Goal: Task Accomplishment & Management: Use online tool/utility

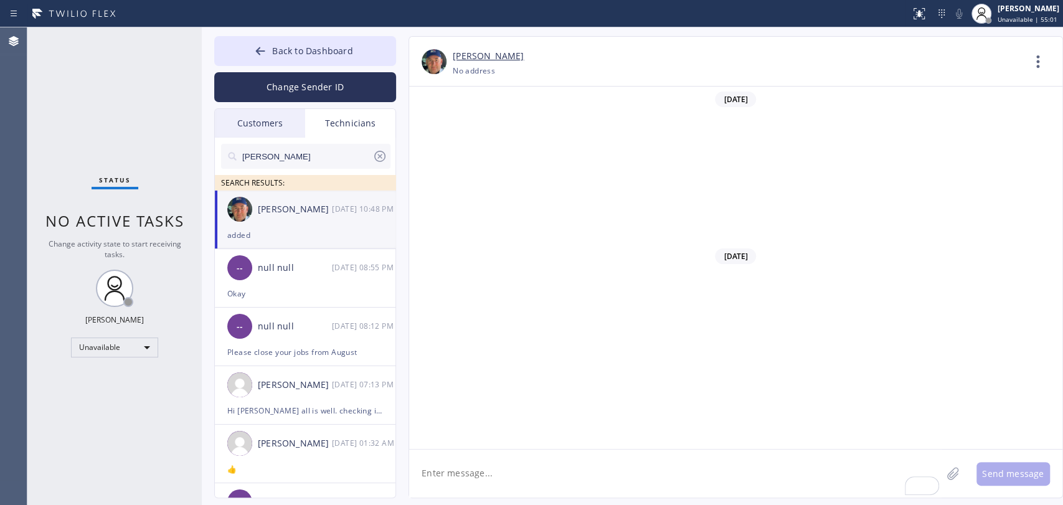
scroll to position [138060, 0]
click at [121, 343] on div "Unavailable" at bounding box center [114, 348] width 87 height 20
click at [108, 381] on li "Available" at bounding box center [114, 378] width 85 height 15
click at [103, 382] on div "Status No active tasks Change activity state to start receiving tasks. [PERSON_…" at bounding box center [114, 266] width 174 height 478
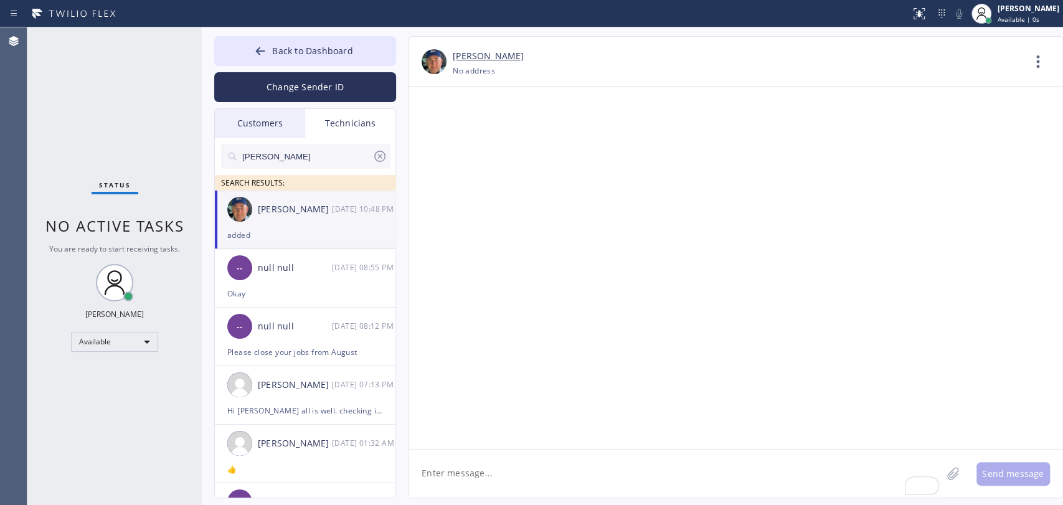
click at [53, 285] on div "Status No active tasks You are ready to start receiving tasks. [PERSON_NAME] Av…" at bounding box center [114, 266] width 174 height 478
click at [714, 502] on div "Back to Dashboard Change Sender ID Customers Technicians NA [PERSON_NAME] [DATE…" at bounding box center [632, 266] width 861 height 478
click at [274, 41] on button "Back to Dashboard" at bounding box center [305, 51] width 182 height 30
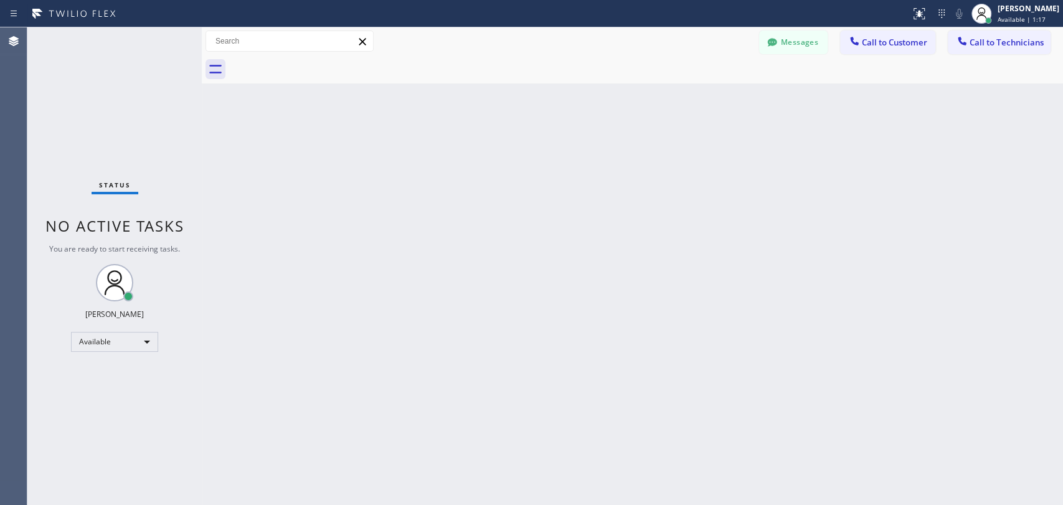
click at [980, 42] on span "Call to Technicians" at bounding box center [1007, 42] width 74 height 11
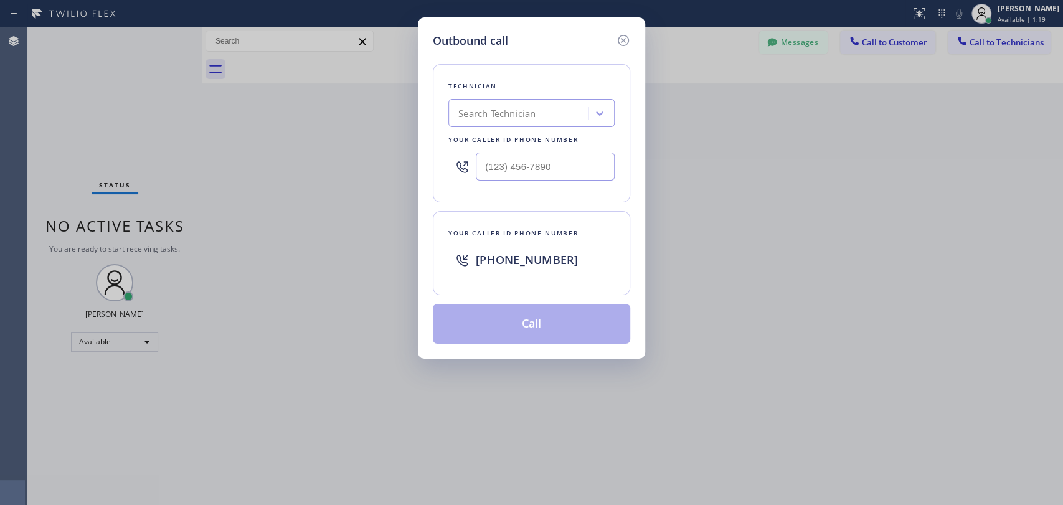
click at [447, 103] on div "Technician Search Technician Your caller id phone number" at bounding box center [531, 133] width 197 height 138
click at [466, 114] on div "Search Technician" at bounding box center [496, 113] width 77 height 14
type input "vad"
click at [490, 128] on div "Technician option [PERSON_NAME] , selected. 4 results available. Select is focu…" at bounding box center [531, 133] width 197 height 138
click at [491, 110] on div "Search Technician" at bounding box center [496, 113] width 77 height 14
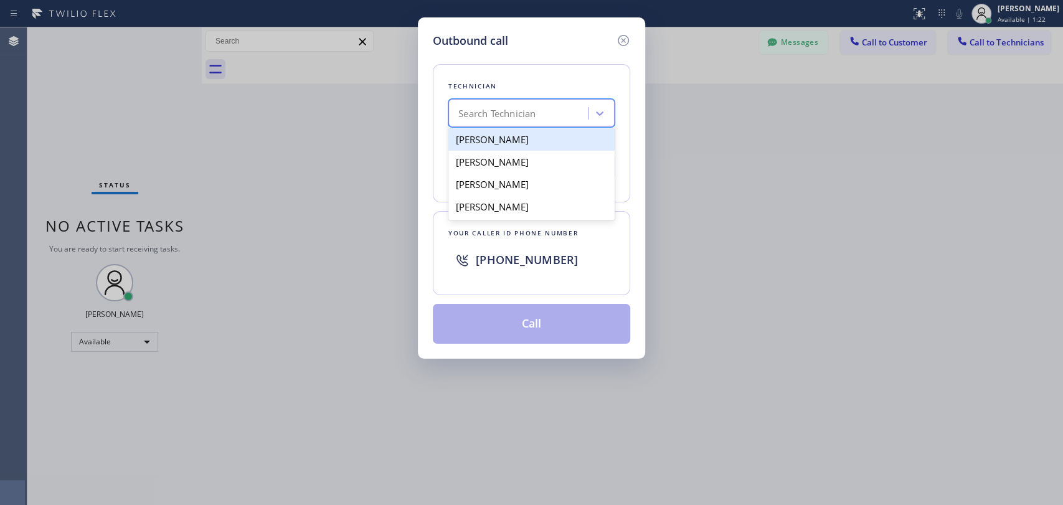
click at [501, 141] on div "[PERSON_NAME]" at bounding box center [531, 139] width 166 height 22
type input "[PHONE_NUMBER]"
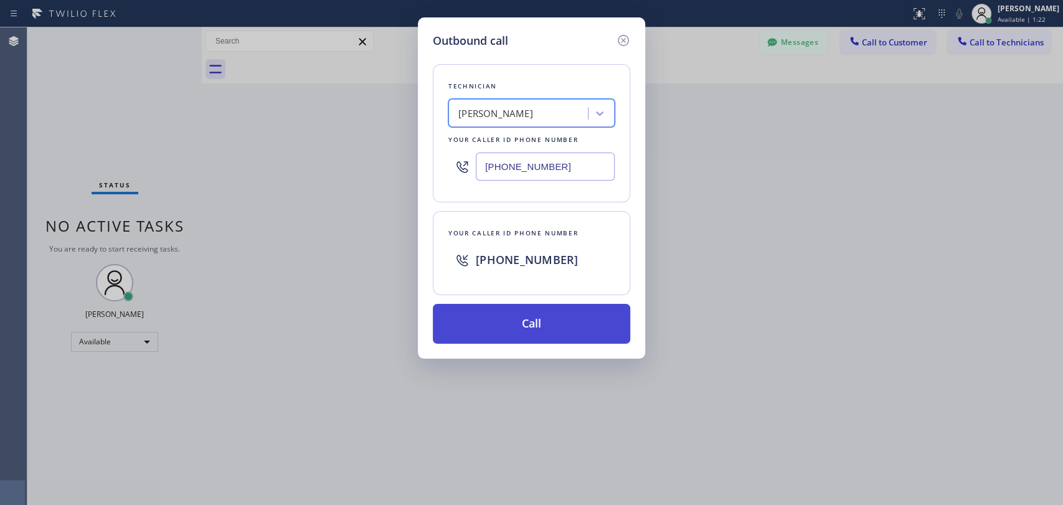
click at [504, 311] on button "Call" at bounding box center [531, 324] width 197 height 40
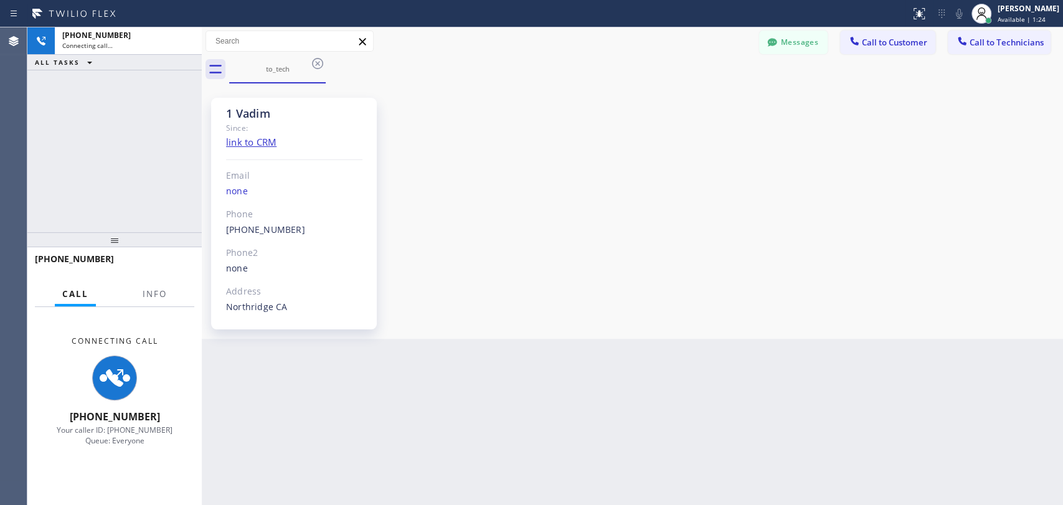
scroll to position [4751, 0]
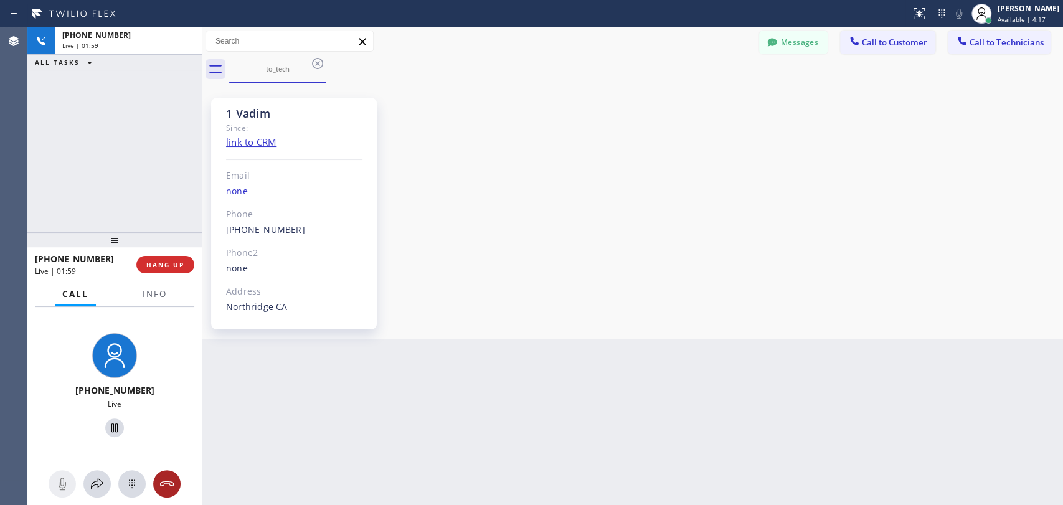
click at [171, 477] on icon at bounding box center [166, 483] width 15 height 15
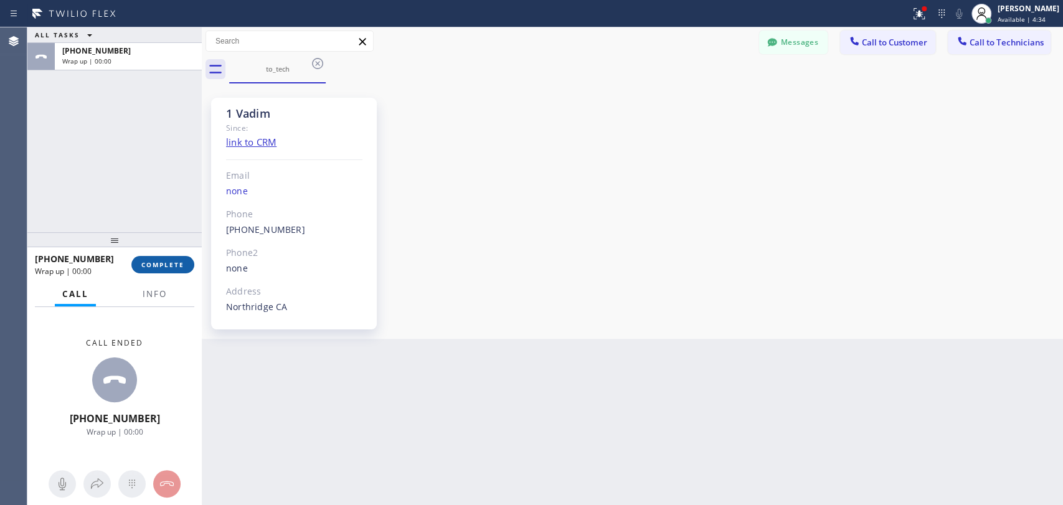
click at [161, 265] on span "COMPLETE" at bounding box center [162, 264] width 43 height 9
drag, startPoint x: 752, startPoint y: 126, endPoint x: 757, endPoint y: 113, distance: 13.4
click at [754, 126] on div "1 Vadim Since: link to CRM Email none Phone [PHONE_NUMBER] Outbound call Techni…" at bounding box center [632, 211] width 855 height 249
click at [787, 40] on button "Messages" at bounding box center [793, 43] width 69 height 24
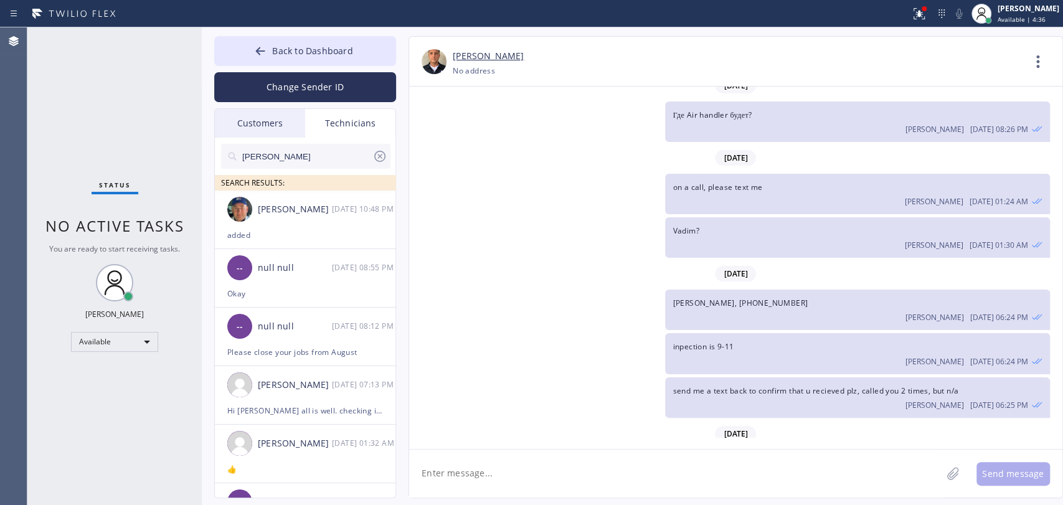
click at [232, 125] on div "Customers" at bounding box center [260, 123] width 90 height 29
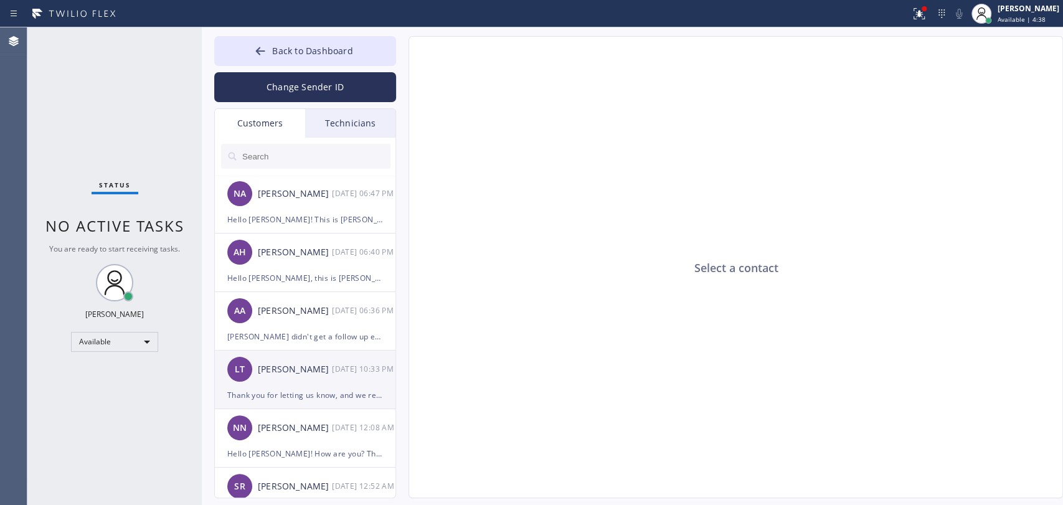
drag, startPoint x: 289, startPoint y: 387, endPoint x: 296, endPoint y: 397, distance: 12.0
click at [289, 388] on div "Thank you for letting us know, and we really appreciate the opportunity to prov…" at bounding box center [305, 395] width 156 height 14
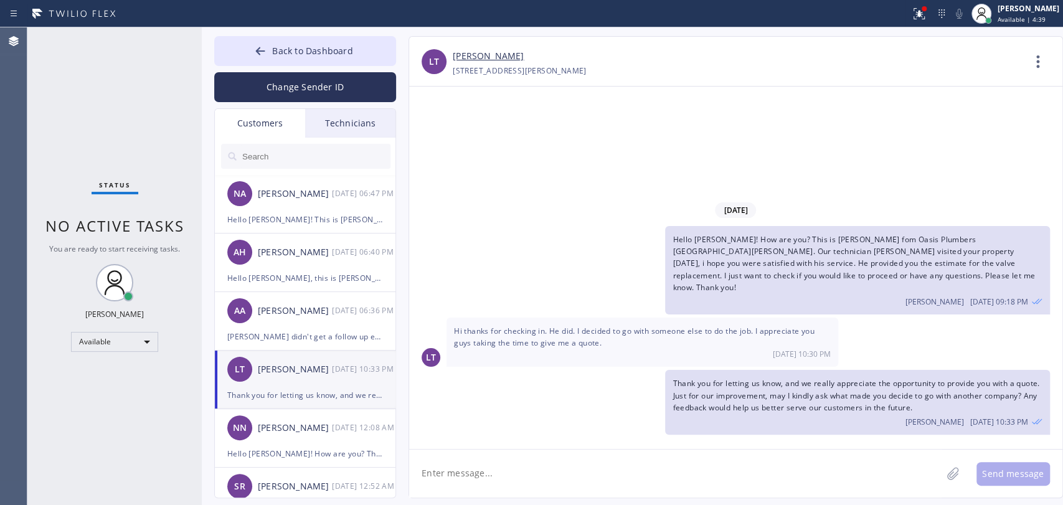
drag, startPoint x: 602, startPoint y: 478, endPoint x: 629, endPoint y: 482, distance: 27.1
click at [603, 478] on textarea at bounding box center [675, 474] width 532 height 48
click at [260, 332] on div "[PERSON_NAME] didn't get a follow up email. We will check again" at bounding box center [305, 336] width 156 height 14
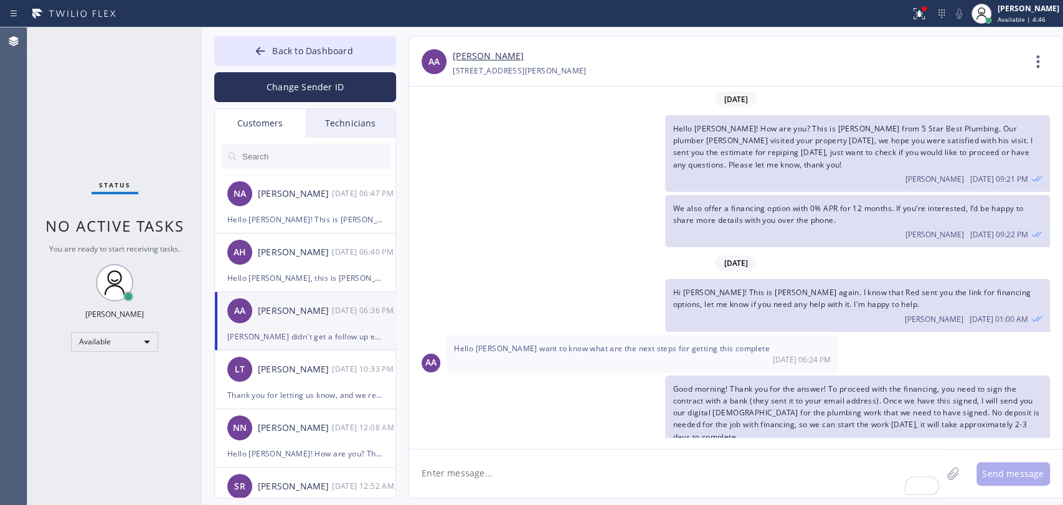
scroll to position [245, 0]
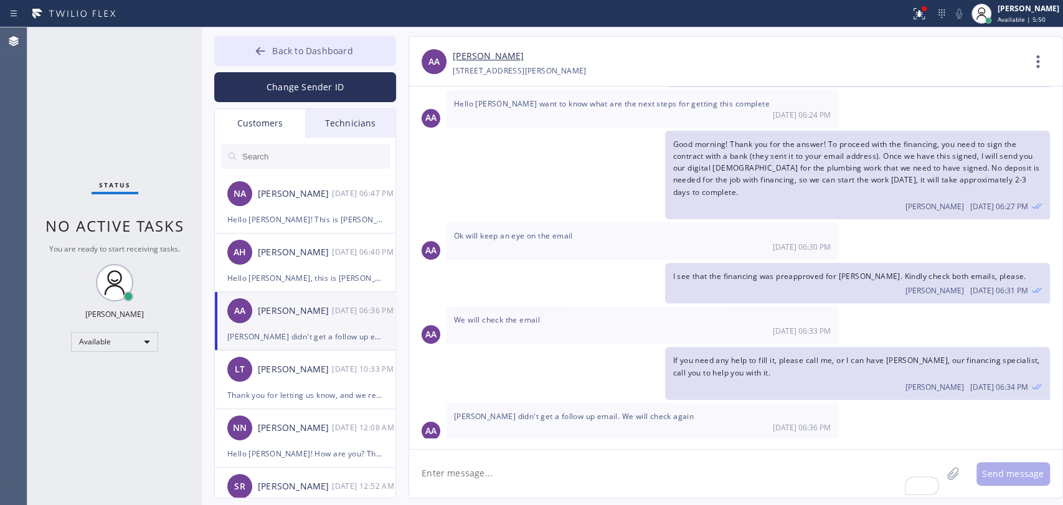
click at [323, 61] on button "Back to Dashboard" at bounding box center [305, 51] width 182 height 30
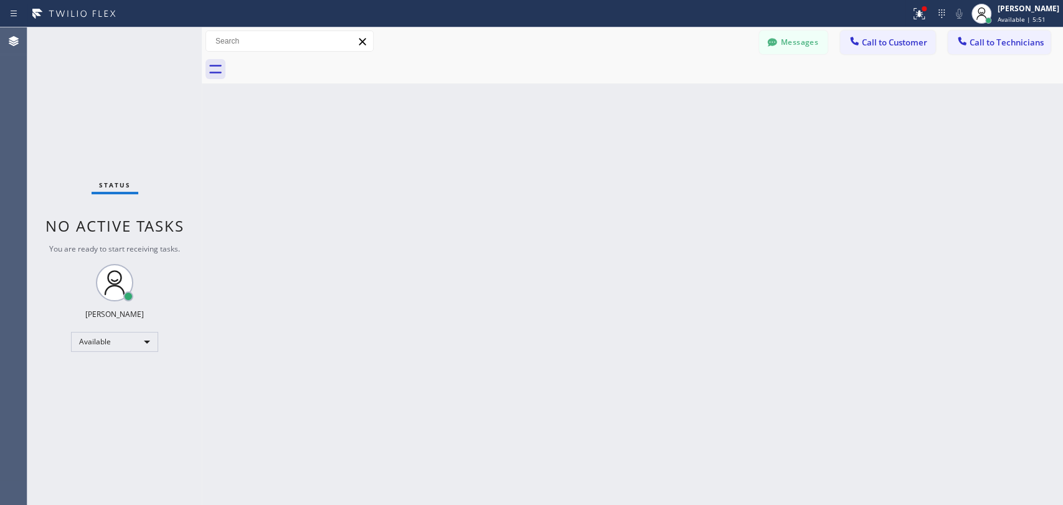
click at [387, 187] on div "Back to Dashboard Change Sender ID Customers Technicians NA [PERSON_NAME] [DATE…" at bounding box center [632, 266] width 861 height 478
click at [168, 182] on div "Status No active tasks You are ready to start receiving tasks. [PERSON_NAME] Av…" at bounding box center [114, 266] width 174 height 478
click at [158, 224] on span "No active tasks" at bounding box center [114, 225] width 139 height 21
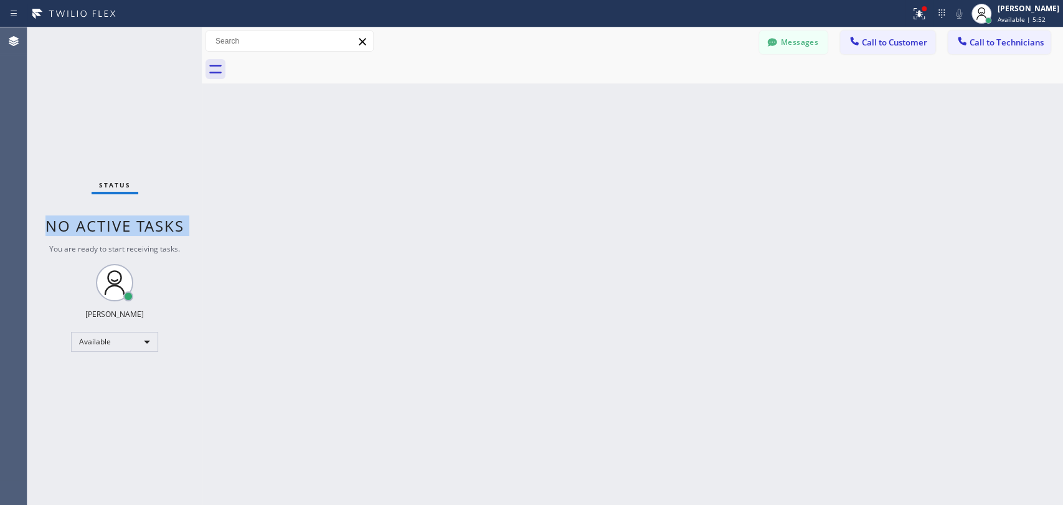
click at [149, 224] on span "No active tasks" at bounding box center [114, 225] width 139 height 21
click at [142, 225] on span "No active tasks" at bounding box center [114, 225] width 139 height 21
click at [569, 206] on div "Back to Dashboard Change Sender ID Customers Technicians NA [PERSON_NAME] [DATE…" at bounding box center [632, 266] width 861 height 478
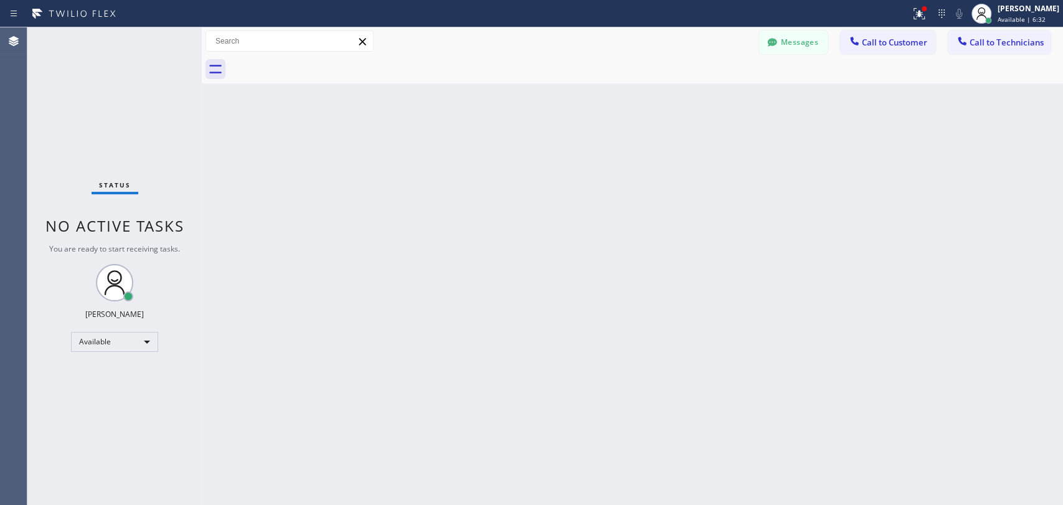
click at [569, 206] on div "Back to Dashboard Change Sender ID Customers Technicians NA [PERSON_NAME] [DATE…" at bounding box center [632, 266] width 861 height 478
click at [564, 201] on div "Back to Dashboard Change Sender ID Customers Technicians NA [PERSON_NAME] [DATE…" at bounding box center [632, 266] width 861 height 478
click at [632, 237] on div "Back to Dashboard Change Sender ID Customers Technicians NA [PERSON_NAME] [DATE…" at bounding box center [632, 266] width 861 height 478
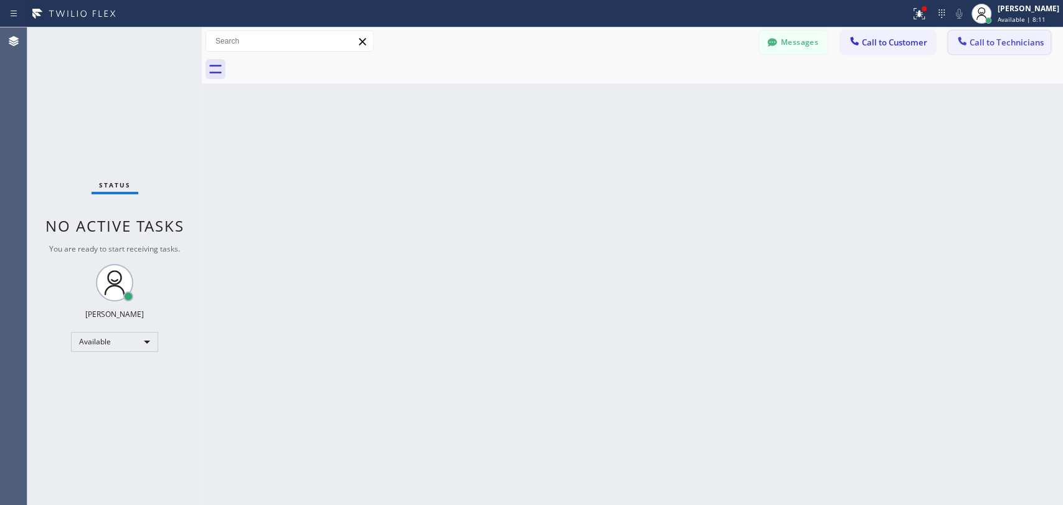
click at [1018, 44] on span "Call to Technicians" at bounding box center [1007, 42] width 74 height 11
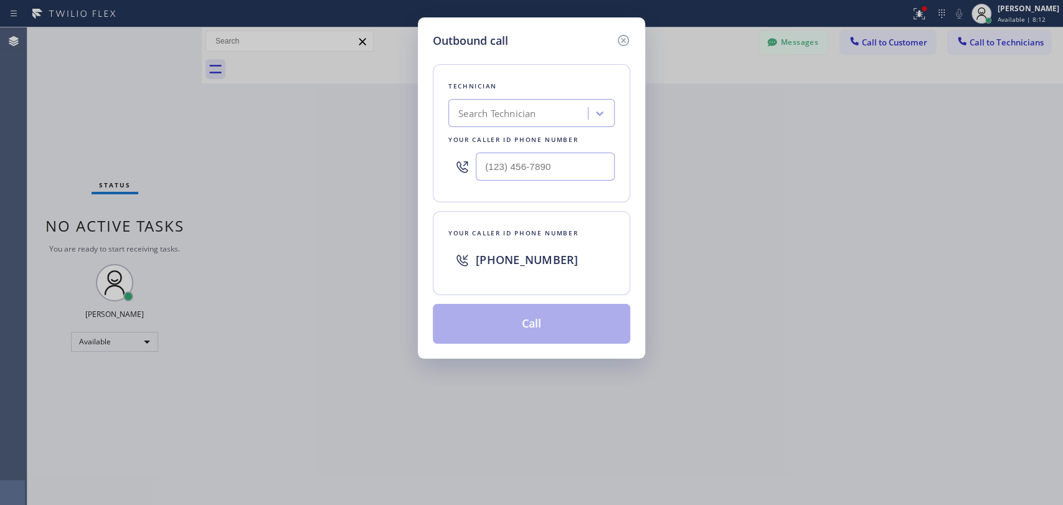
click at [573, 109] on div "Search Technician" at bounding box center [520, 114] width 136 height 22
type input "seva"
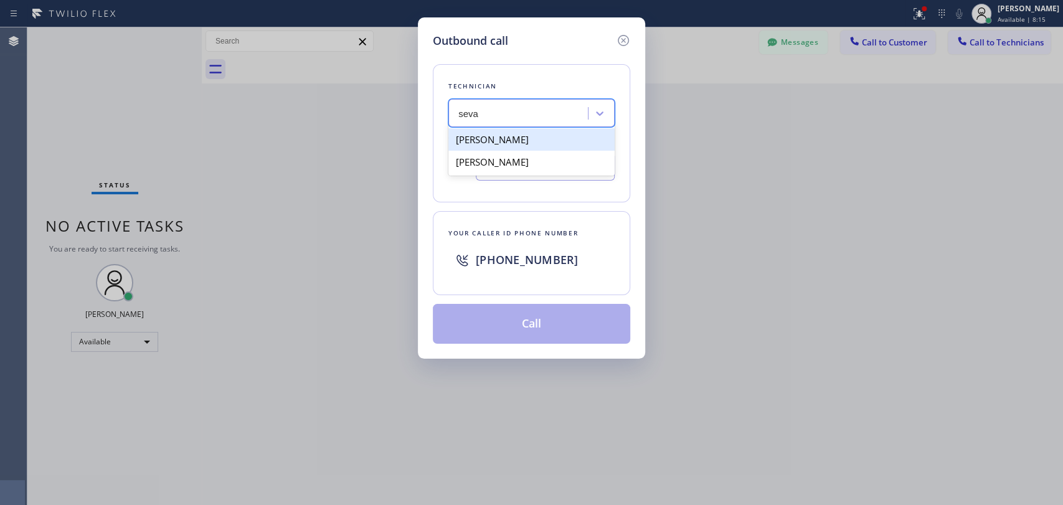
click at [522, 138] on div "[PERSON_NAME]" at bounding box center [531, 139] width 166 height 22
type input "[PHONE_NUMBER]"
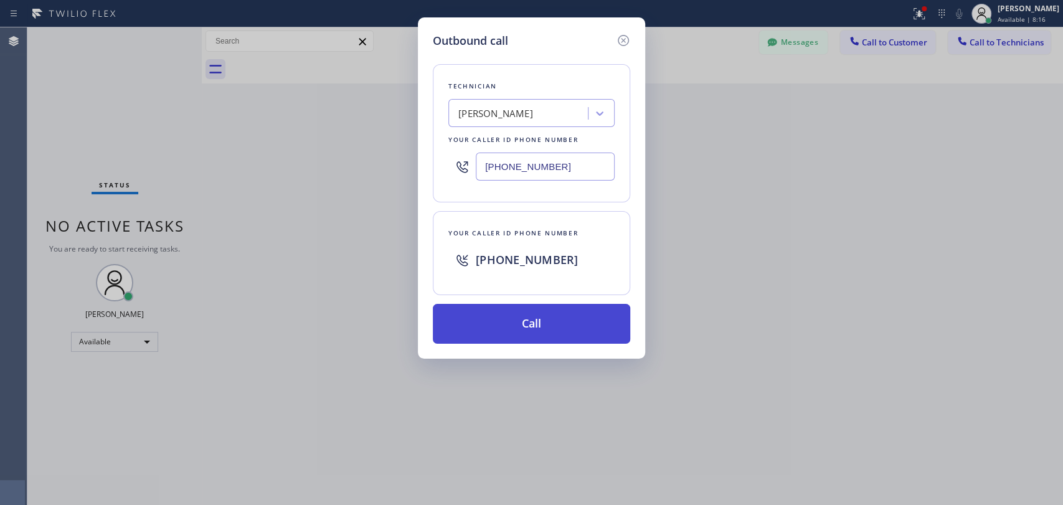
click at [493, 320] on button "Call" at bounding box center [531, 324] width 197 height 40
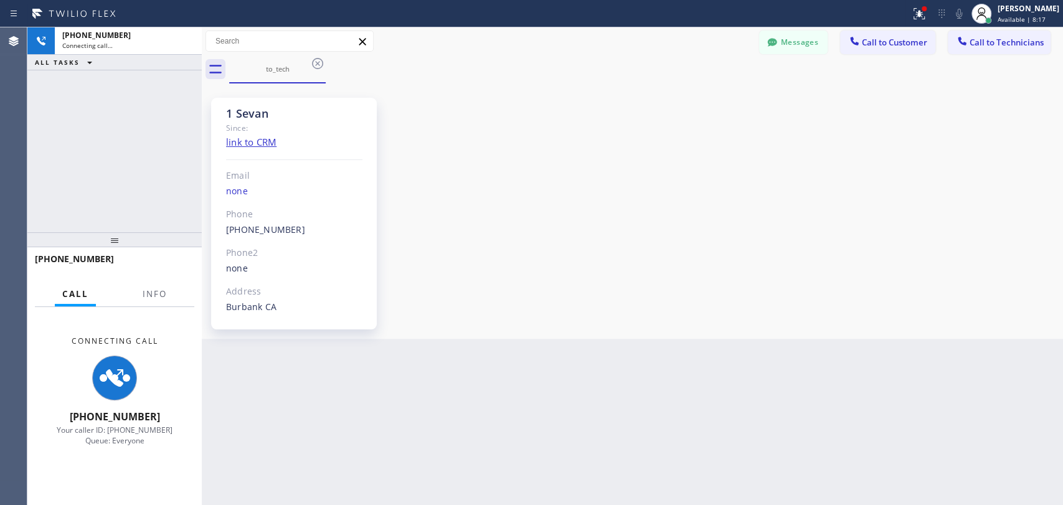
scroll to position [3809, 0]
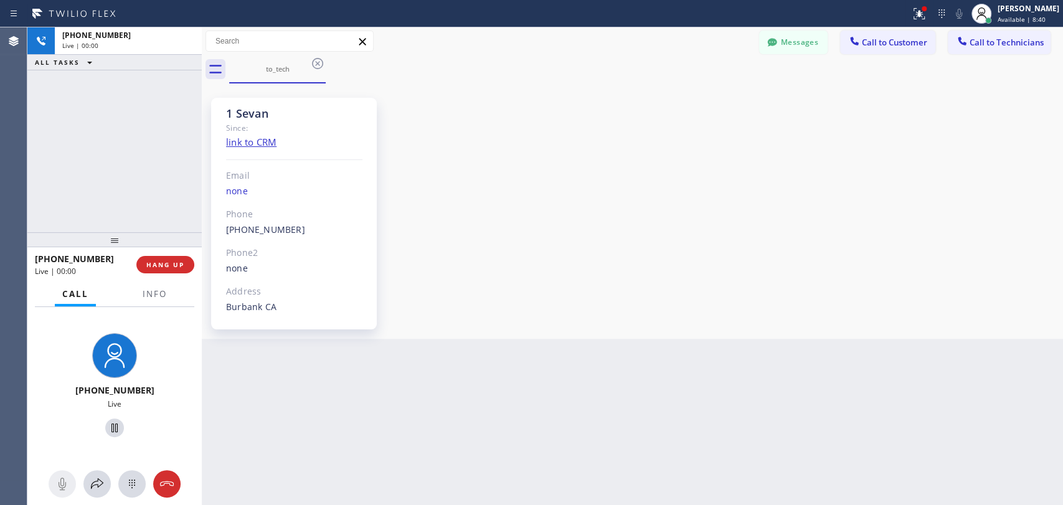
click at [182, 275] on div "[PHONE_NUMBER] Live | 00:00 HANG UP" at bounding box center [114, 264] width 159 height 32
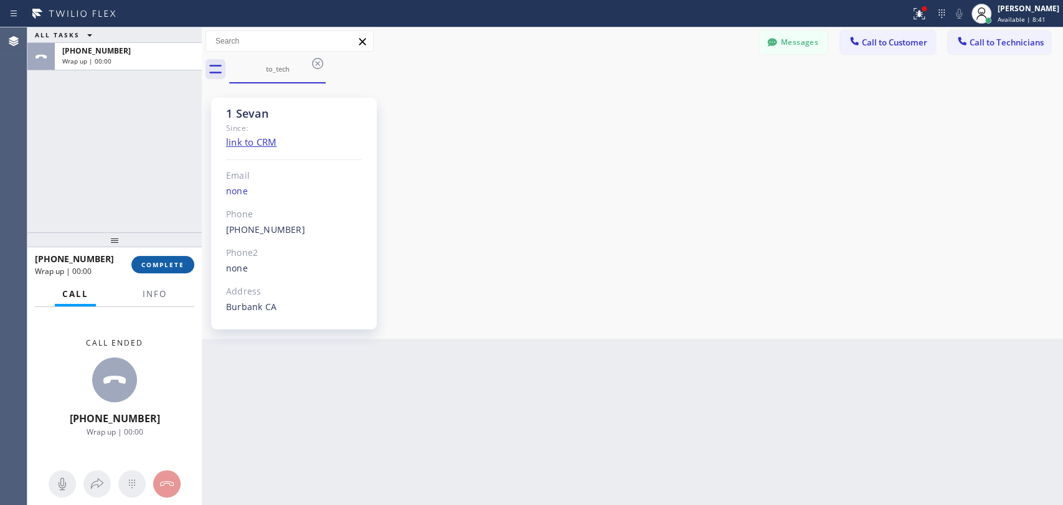
click at [180, 268] on span "COMPLETE" at bounding box center [162, 264] width 43 height 9
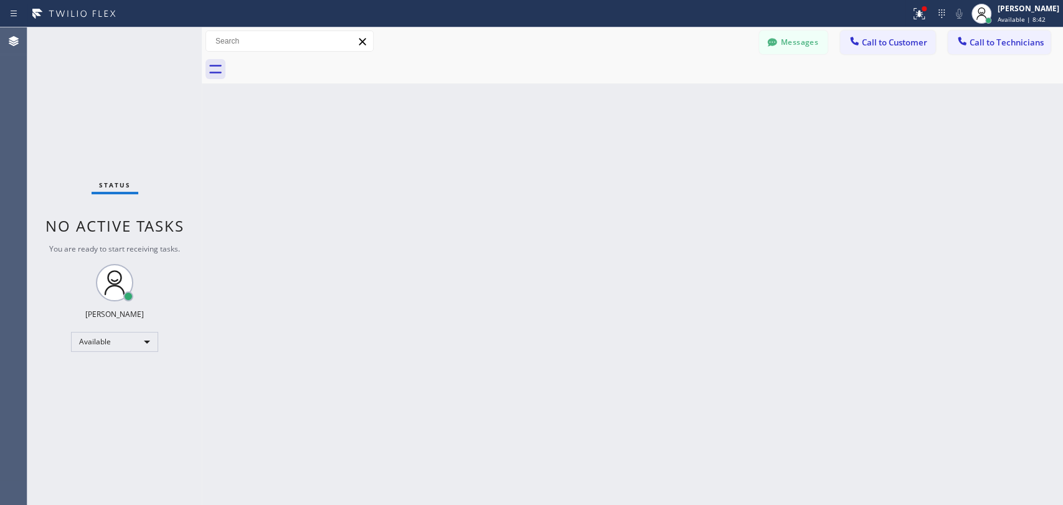
click at [215, 235] on div "Back to Dashboard Change Sender ID Customers Technicians NA [PERSON_NAME] [DATE…" at bounding box center [632, 266] width 861 height 478
click at [1048, 47] on button "Call to Technicians" at bounding box center [999, 43] width 103 height 24
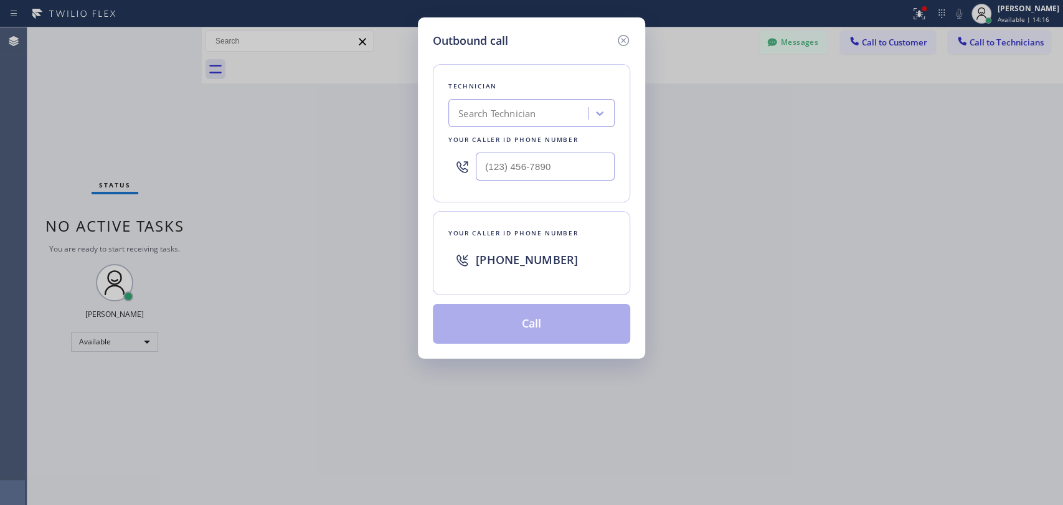
click at [591, 98] on div "Technician Search Technician Your caller id phone number" at bounding box center [531, 133] width 197 height 138
click at [581, 108] on div "Search Technician" at bounding box center [520, 114] width 136 height 22
type input "sham"
click at [542, 136] on div "[PERSON_NAME]" at bounding box center [531, 139] width 166 height 22
type input "[PHONE_NUMBER]"
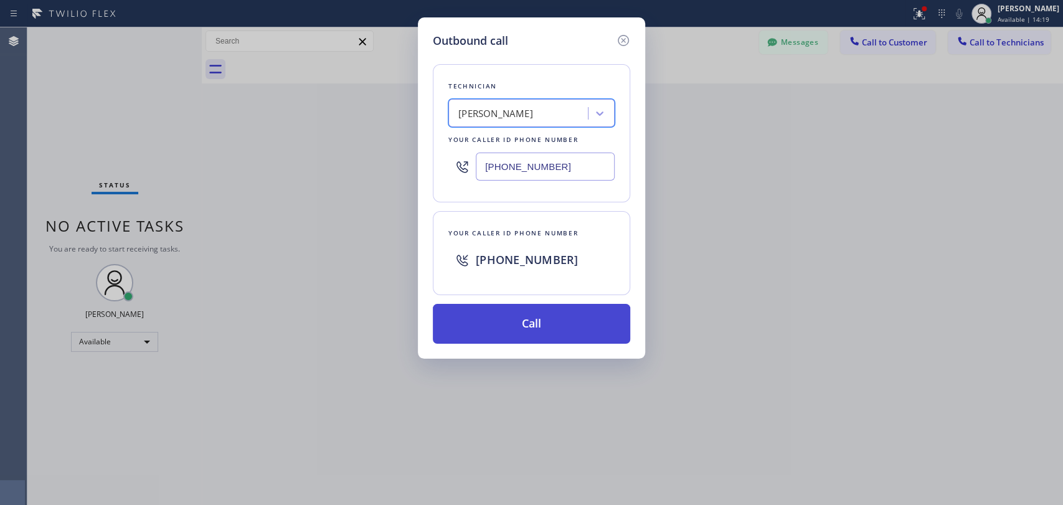
click at [477, 321] on button "Call" at bounding box center [531, 324] width 197 height 40
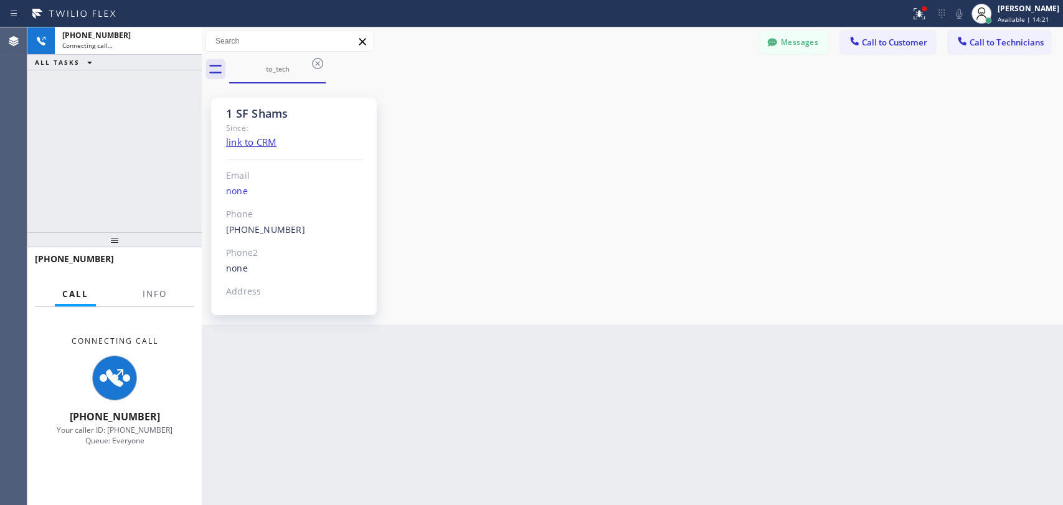
scroll to position [1425, 0]
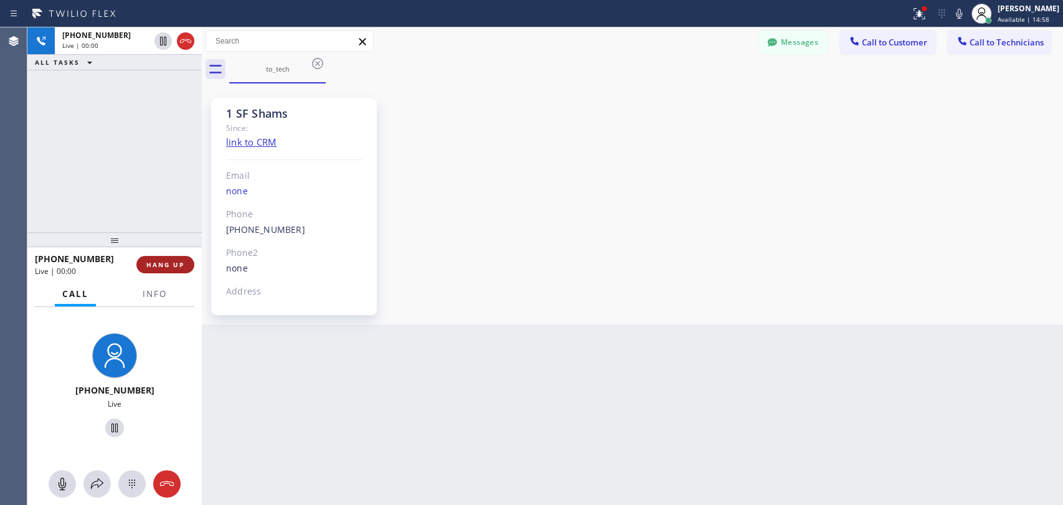
click at [163, 270] on button "HANG UP" at bounding box center [165, 264] width 58 height 17
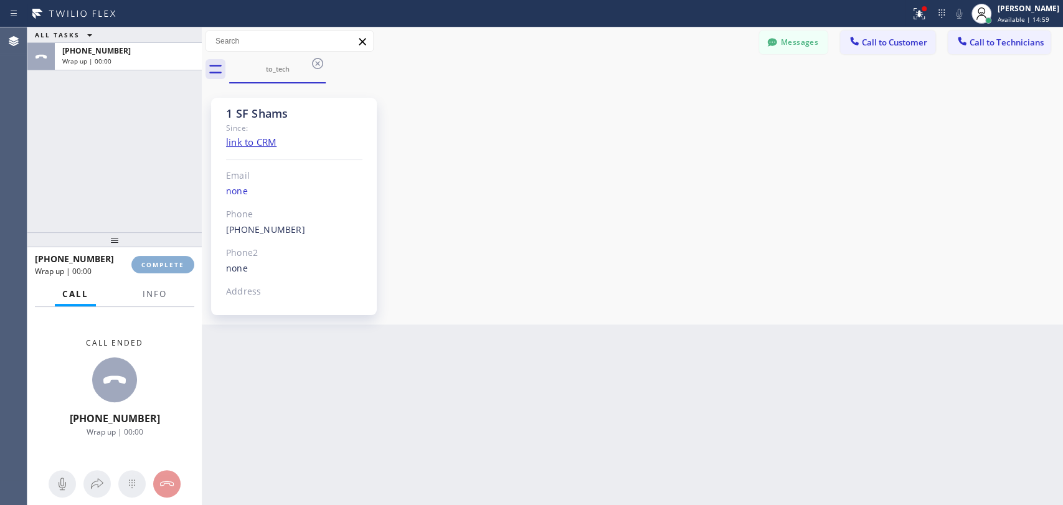
click at [163, 270] on button "COMPLETE" at bounding box center [162, 264] width 63 height 17
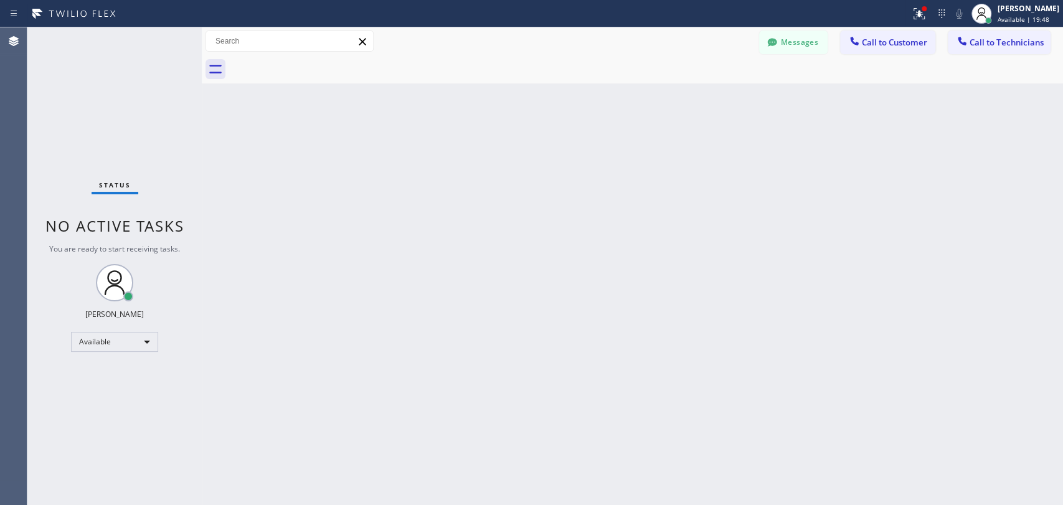
click at [336, 217] on div "Back to Dashboard Change Sender ID Customers Technicians NA [PERSON_NAME] [DATE…" at bounding box center [632, 266] width 861 height 478
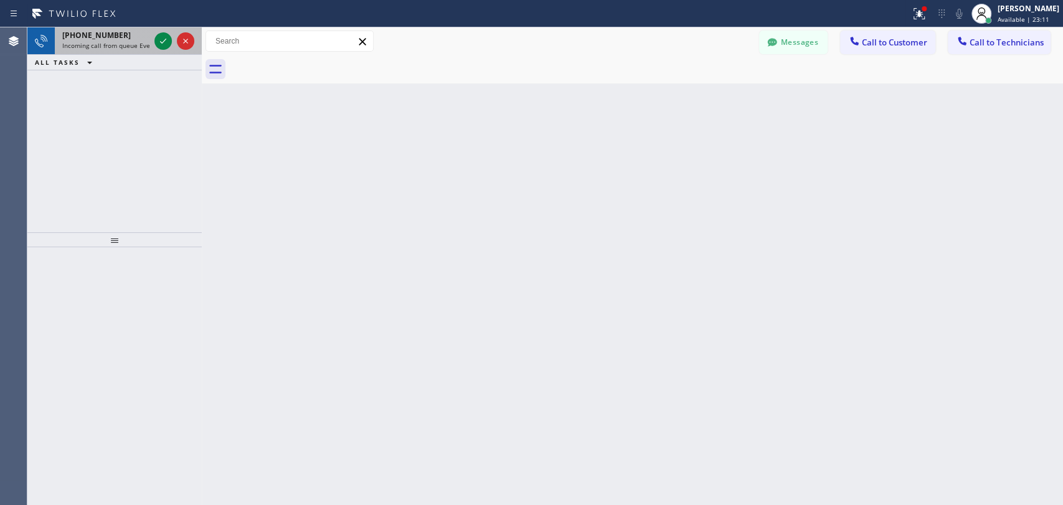
click at [102, 47] on span "Incoming call from queue Everybody" at bounding box center [116, 45] width 108 height 9
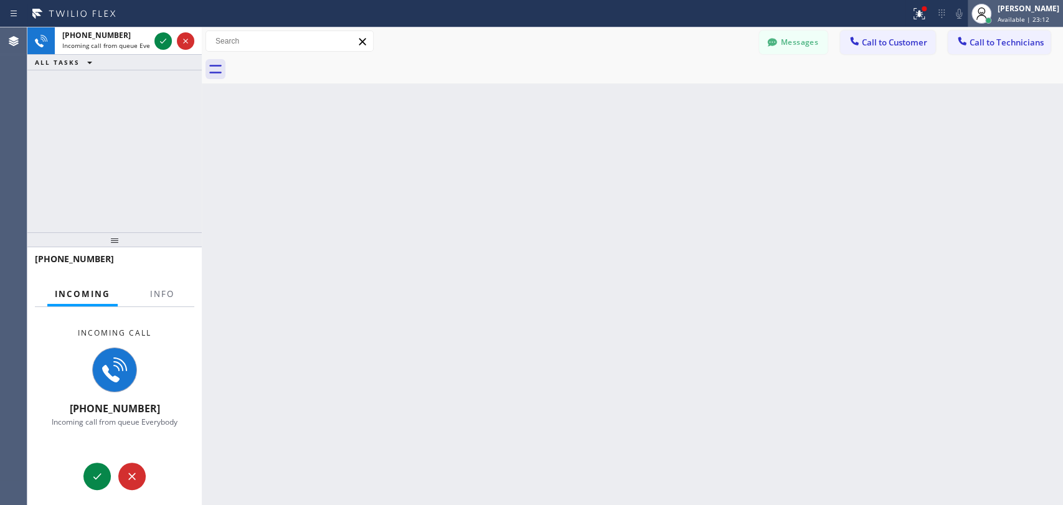
click at [1001, 11] on div "[PERSON_NAME]" at bounding box center [1029, 8] width 62 height 11
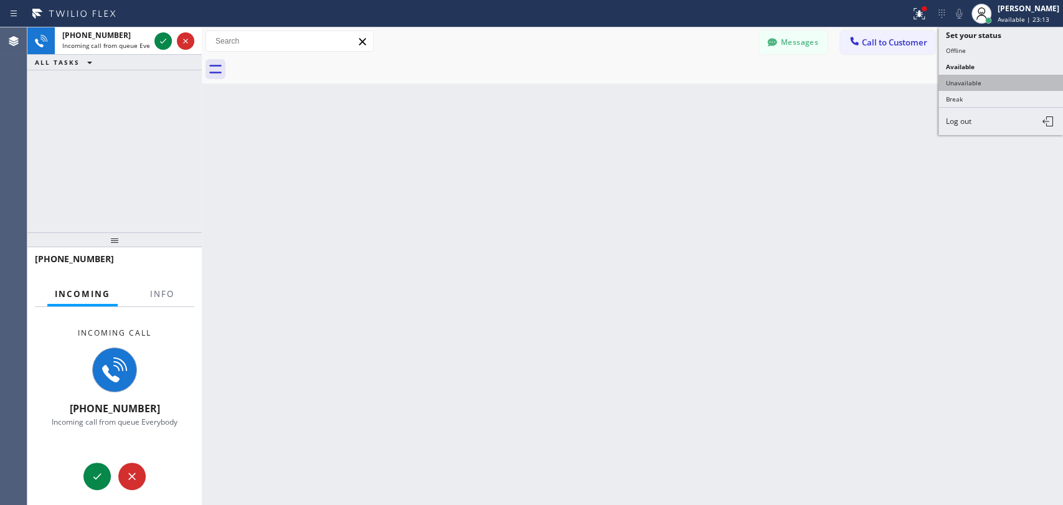
click at [965, 78] on button "Unavailable" at bounding box center [1001, 83] width 125 height 16
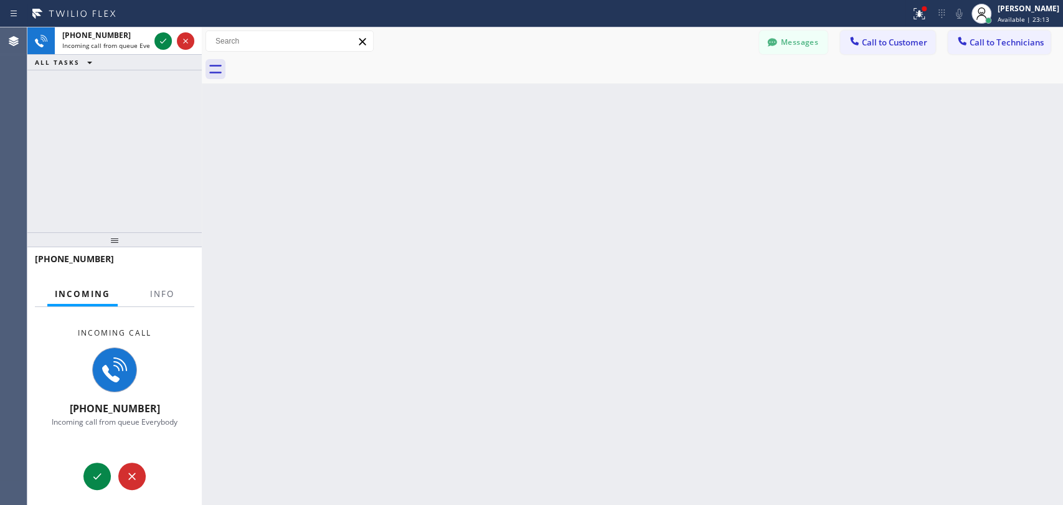
click at [781, 126] on div "Back to Dashboard Change Sender ID Customers Technicians NA [PERSON_NAME] [DATE…" at bounding box center [632, 266] width 861 height 478
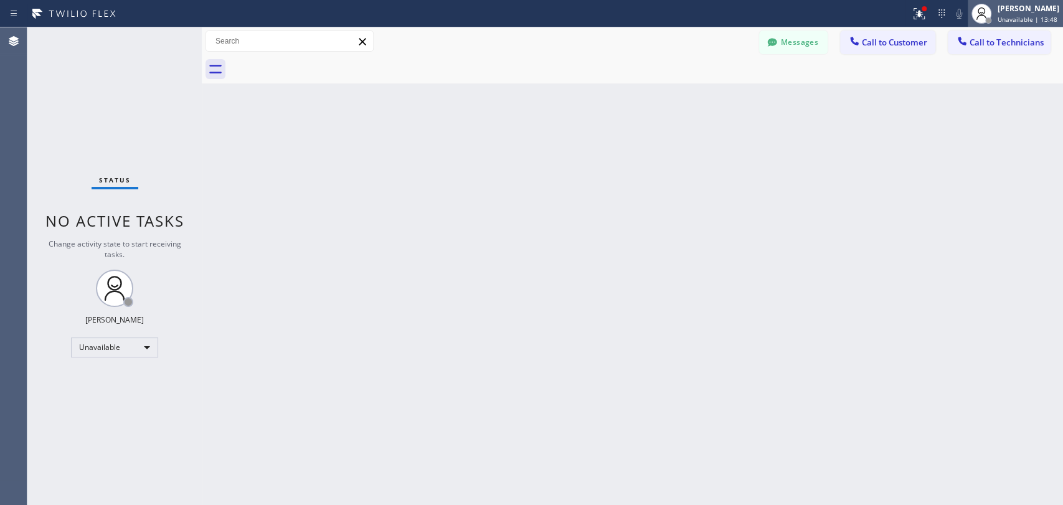
click at [977, 12] on icon at bounding box center [981, 13] width 15 height 15
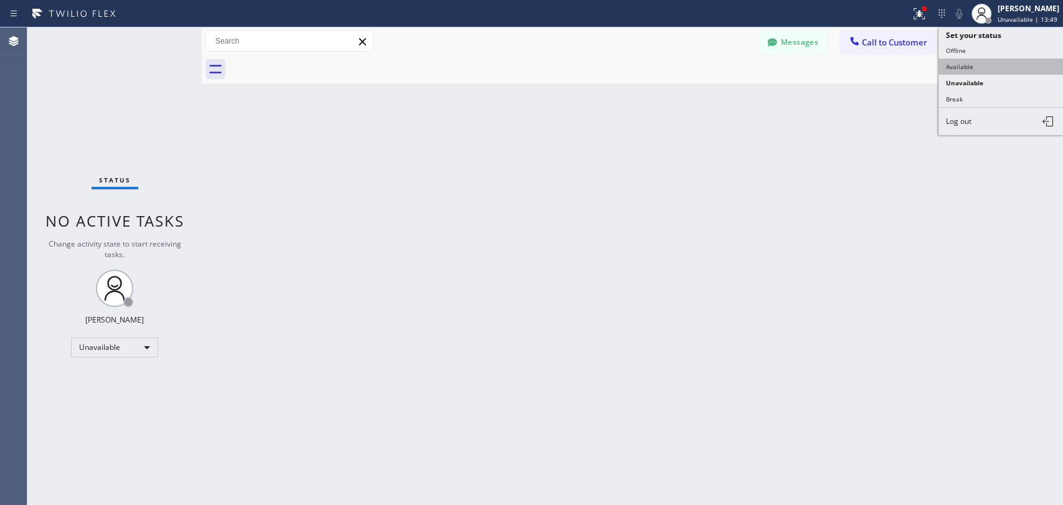
click at [986, 65] on button "Available" at bounding box center [1001, 67] width 125 height 16
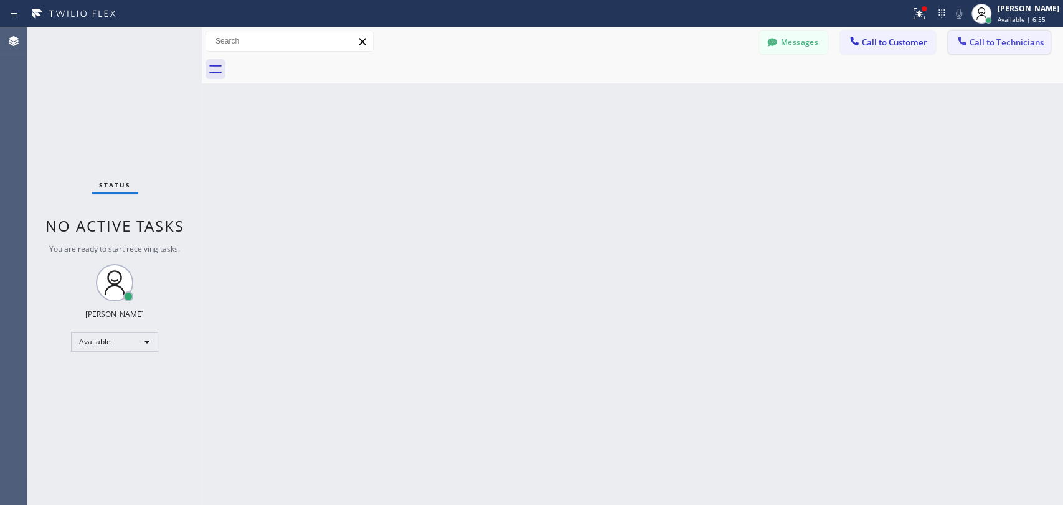
click at [979, 46] on span "Call to Technicians" at bounding box center [1007, 42] width 74 height 11
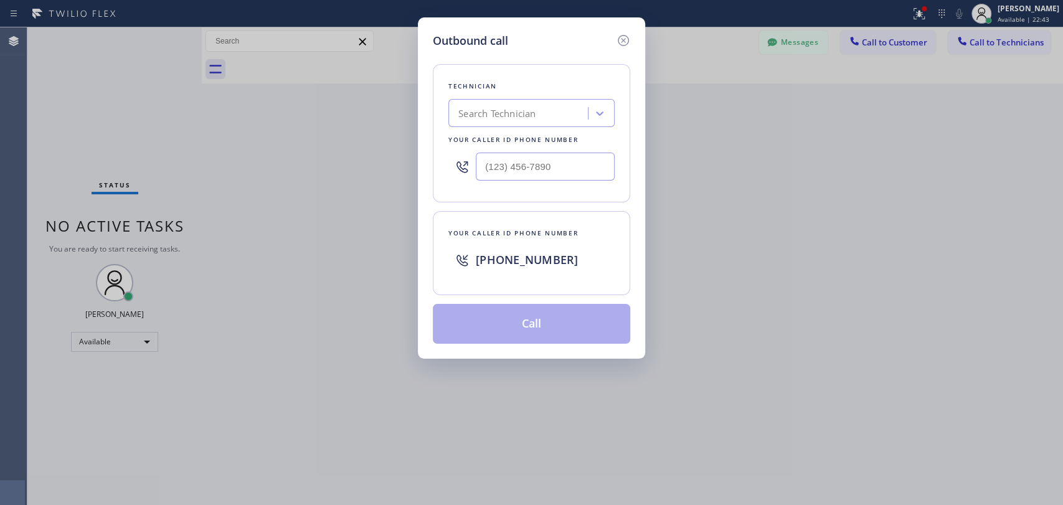
click at [633, 37] on div "Outbound call Technician Search Technician Your caller id phone number Your cal…" at bounding box center [531, 187] width 227 height 341
click at [543, 101] on div "Technician Search Technician Your caller id phone number" at bounding box center [531, 133] width 197 height 138
click at [541, 105] on div "Search Technician" at bounding box center [520, 114] width 136 height 22
type input "dav"
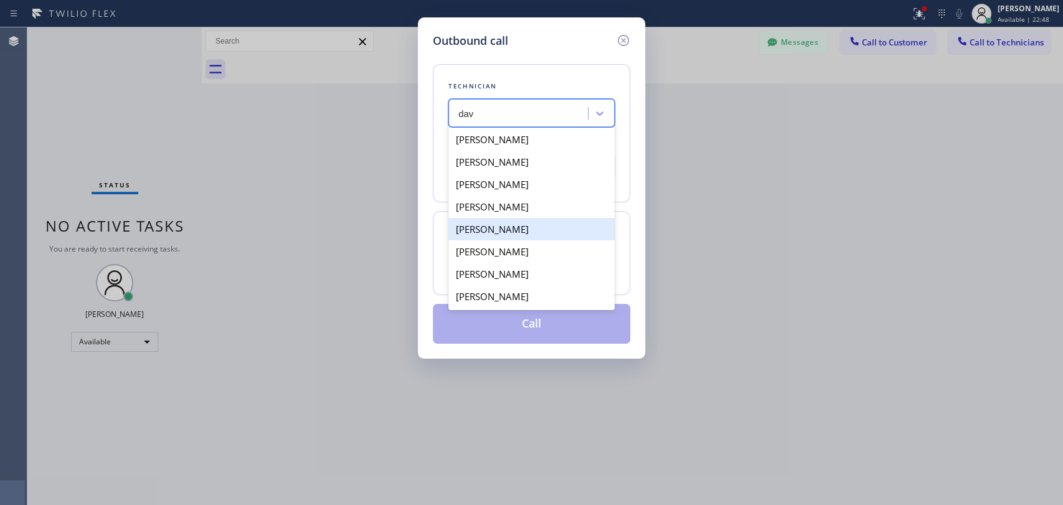
click at [490, 240] on div "[PERSON_NAME]" at bounding box center [531, 229] width 166 height 22
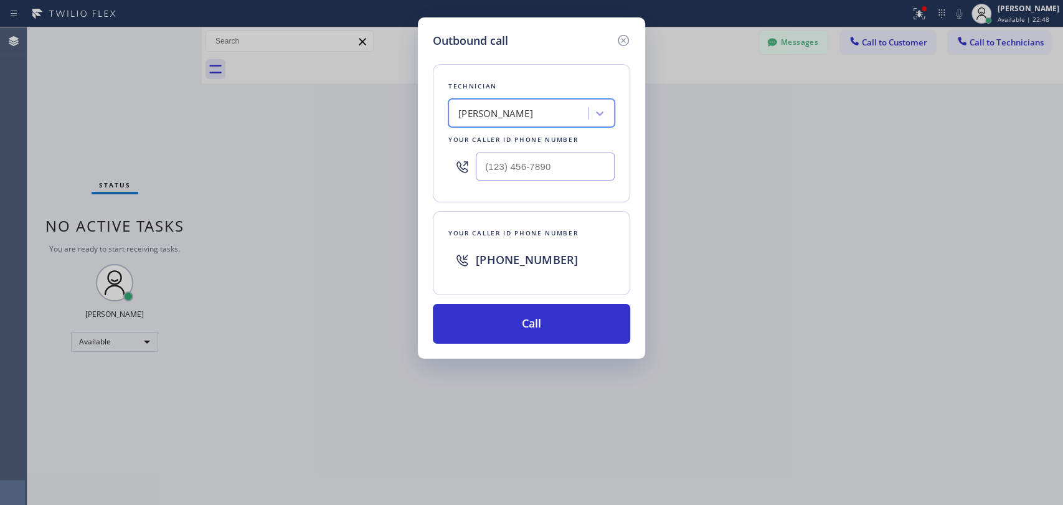
type input "[PHONE_NUMBER]"
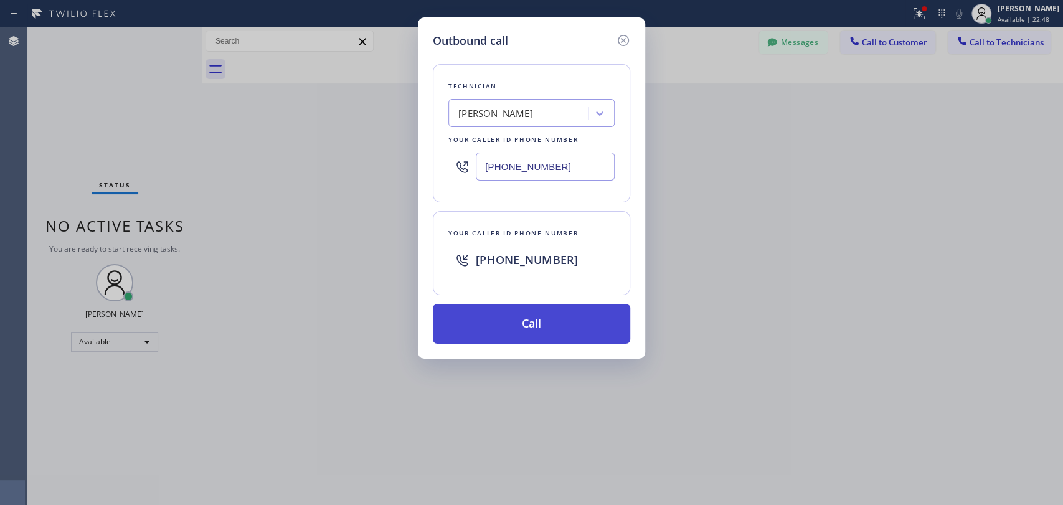
click at [514, 321] on button "Call" at bounding box center [531, 324] width 197 height 40
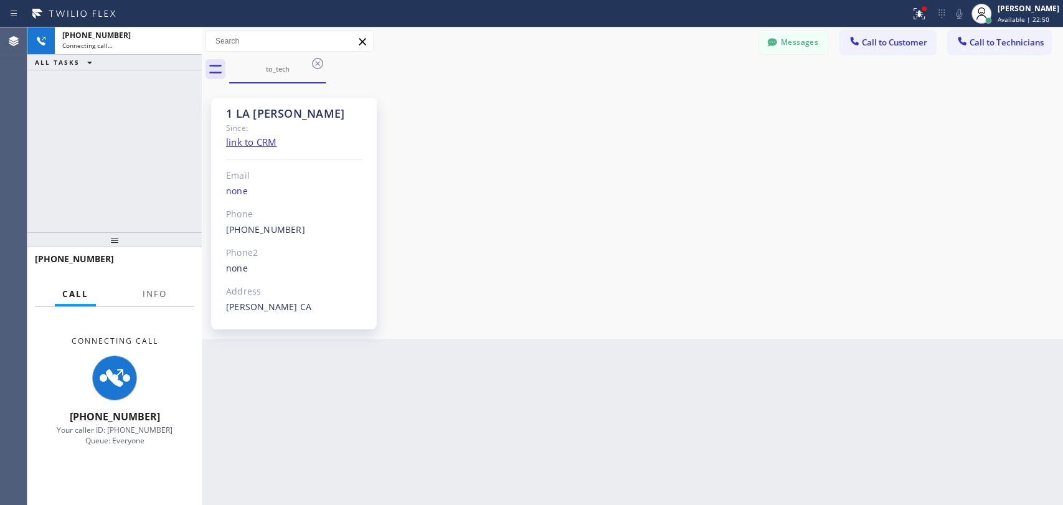
scroll to position [296, 0]
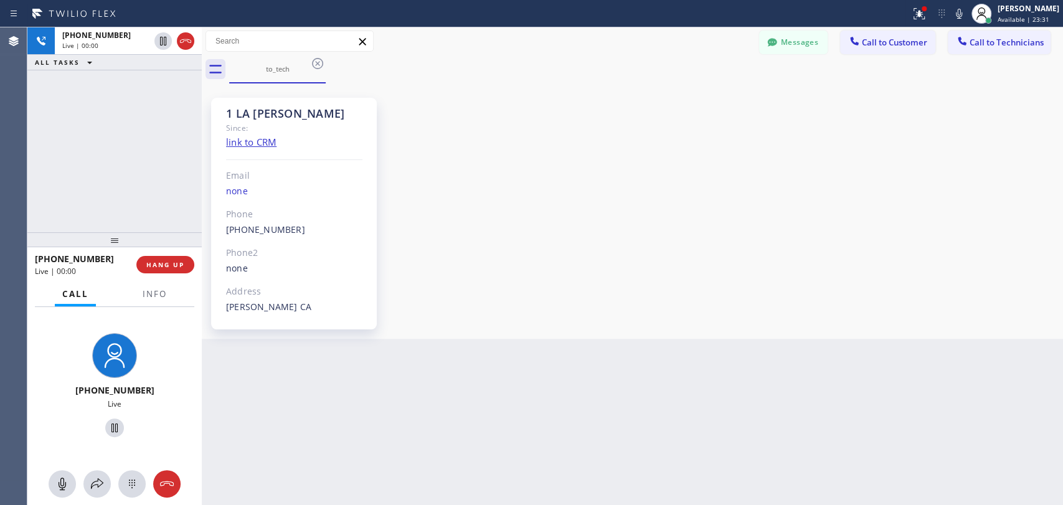
drag, startPoint x: 171, startPoint y: 266, endPoint x: 4, endPoint y: 143, distance: 207.2
click at [171, 266] on span "HANG UP" at bounding box center [165, 264] width 38 height 9
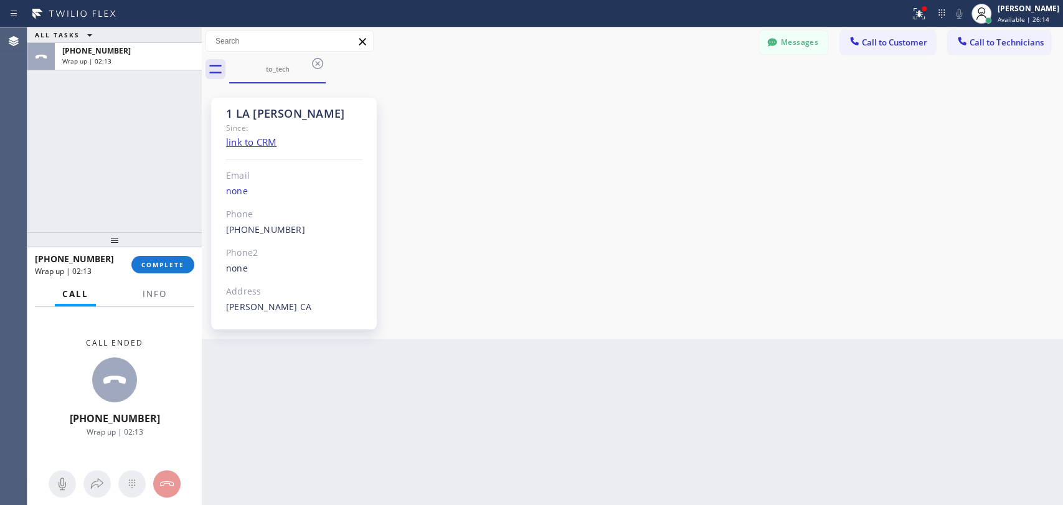
click at [155, 277] on div "[PHONE_NUMBER] Wrap up | 02:13 COMPLETE" at bounding box center [114, 264] width 159 height 32
click at [158, 270] on button "COMPLETE" at bounding box center [162, 264] width 63 height 17
click at [154, 227] on div "ALL TASKS ALL TASKS ACTIVE TASKS TASKS IN WRAP UP [PHONE_NUMBER] Wrap up | 02:14" at bounding box center [114, 129] width 174 height 205
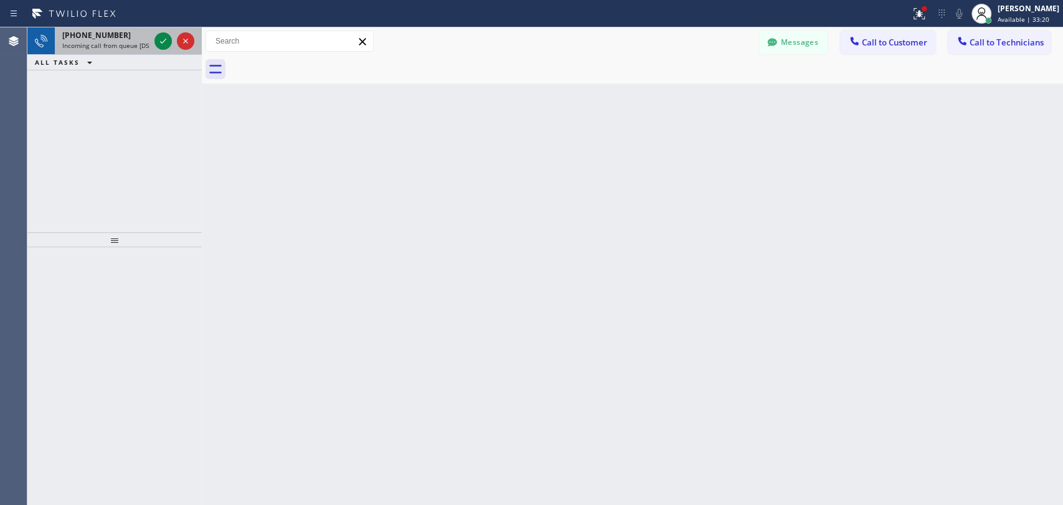
drag, startPoint x: 121, startPoint y: 56, endPoint x: 118, endPoint y: 37, distance: 19.6
click at [121, 56] on div "ALL TASKS ALL TASKS ACTIVE TASKS TASKS IN WRAP UP" at bounding box center [114, 63] width 174 height 16
click at [118, 37] on div "[PHONE_NUMBER]" at bounding box center [105, 35] width 87 height 11
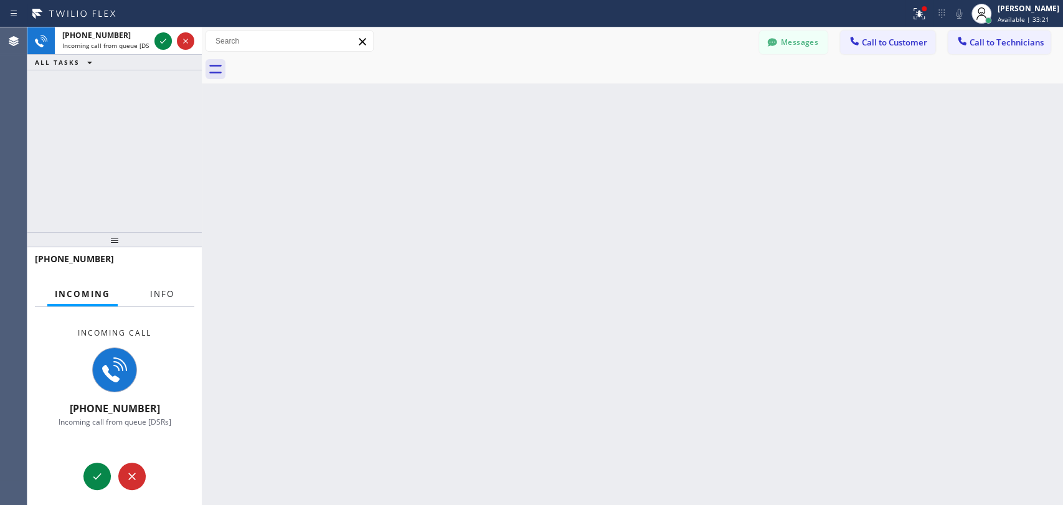
click at [177, 290] on button "Info" at bounding box center [162, 294] width 39 height 24
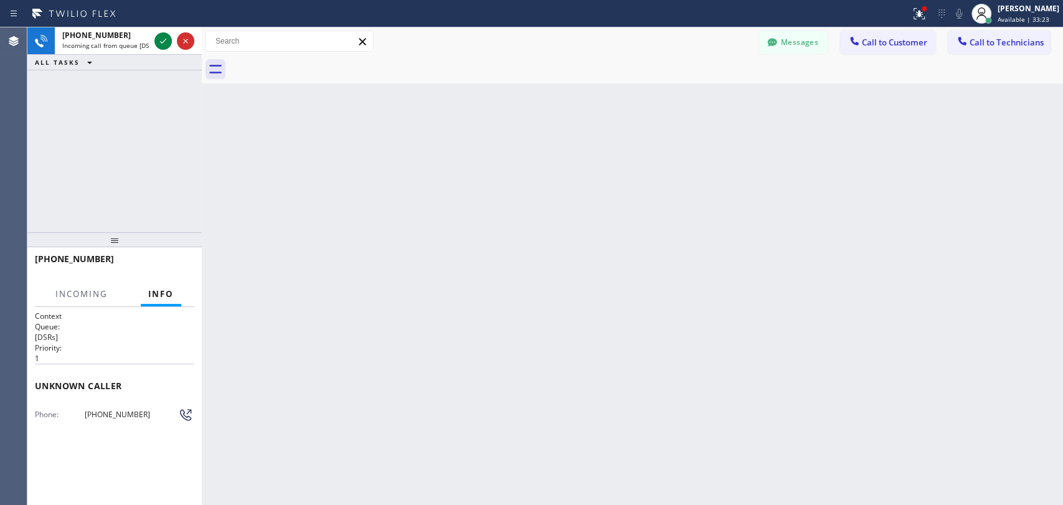
click at [123, 413] on span "[PHONE_NUMBER]" at bounding box center [131, 414] width 93 height 9
copy div "[PHONE_NUMBER] Outbound call Technician Search Technician Your caller id phone …"
click at [991, 19] on div at bounding box center [988, 20] width 9 height 9
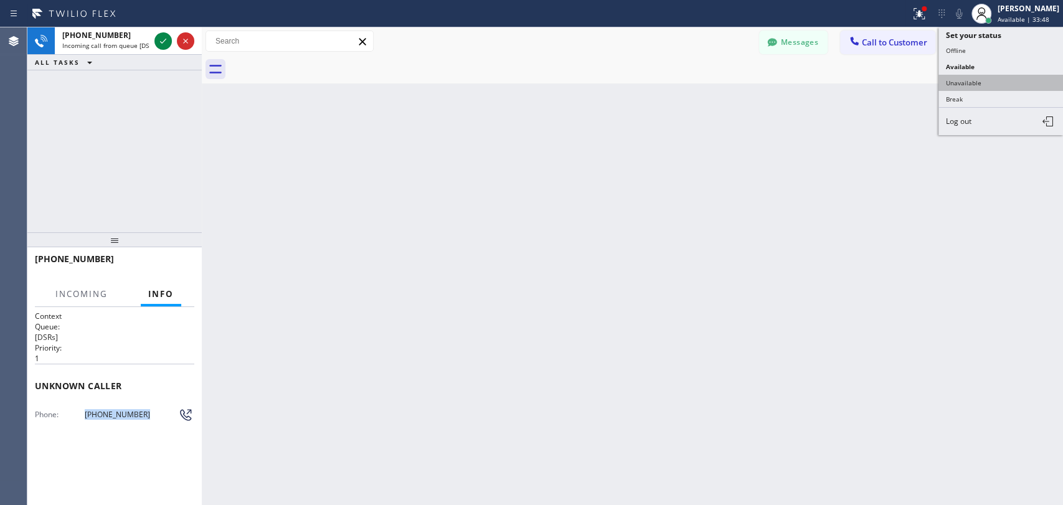
click at [982, 83] on button "Unavailable" at bounding box center [1001, 83] width 125 height 16
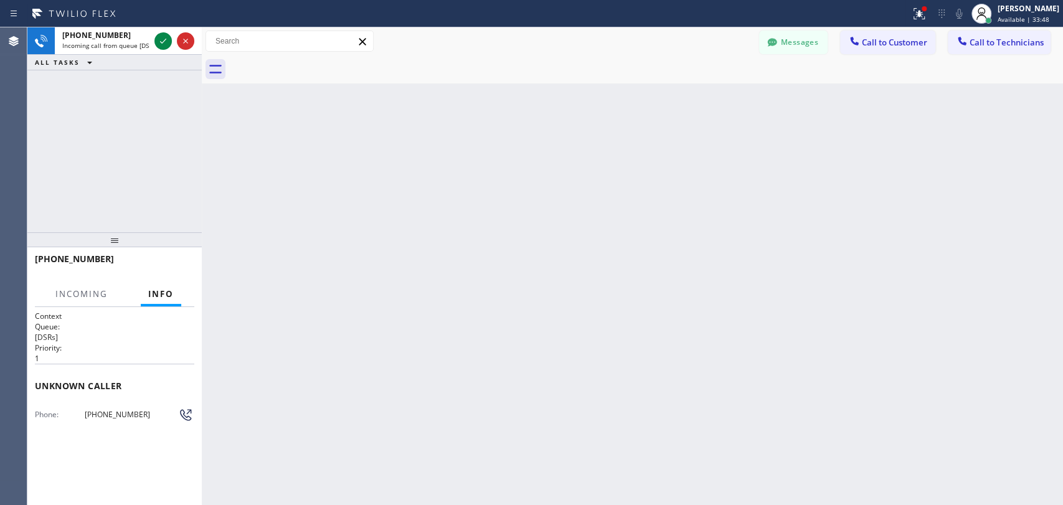
click at [785, 221] on div "Back to Dashboard Change Sender ID Customers Technicians NA [PERSON_NAME] [DATE…" at bounding box center [632, 266] width 861 height 478
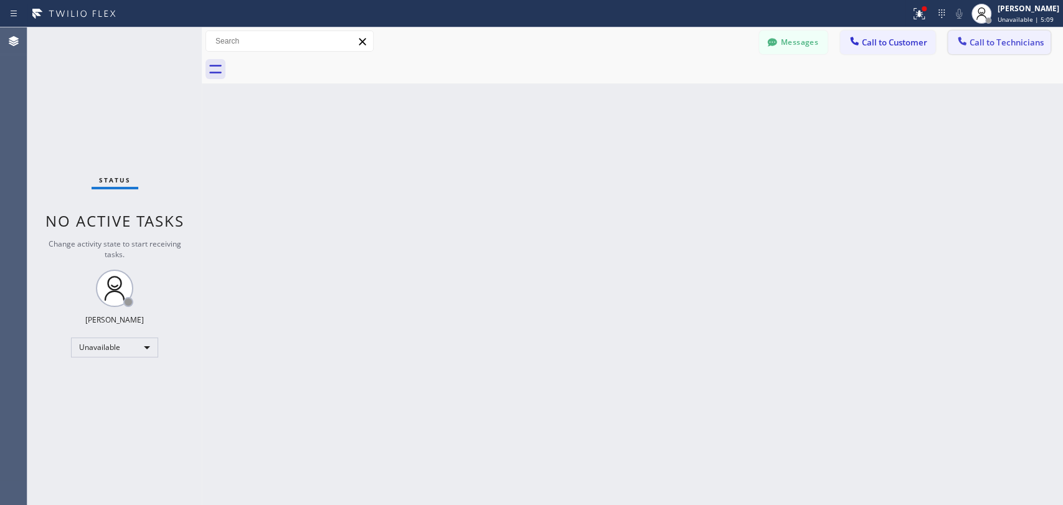
click at [1009, 34] on button "Call to Technicians" at bounding box center [999, 43] width 103 height 24
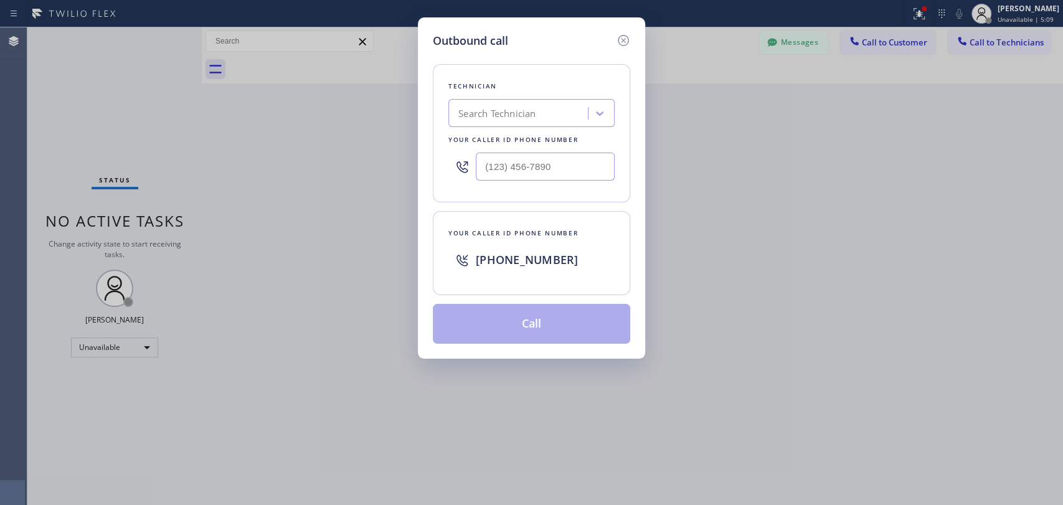
drag, startPoint x: 599, startPoint y: 118, endPoint x: 560, endPoint y: 120, distance: 38.7
click at [589, 119] on div at bounding box center [600, 113] width 22 height 22
click at [537, 116] on div "Search Technician" at bounding box center [520, 114] width 136 height 22
click at [536, 116] on div "Search Technician" at bounding box center [496, 113] width 77 height 14
type input "vad"
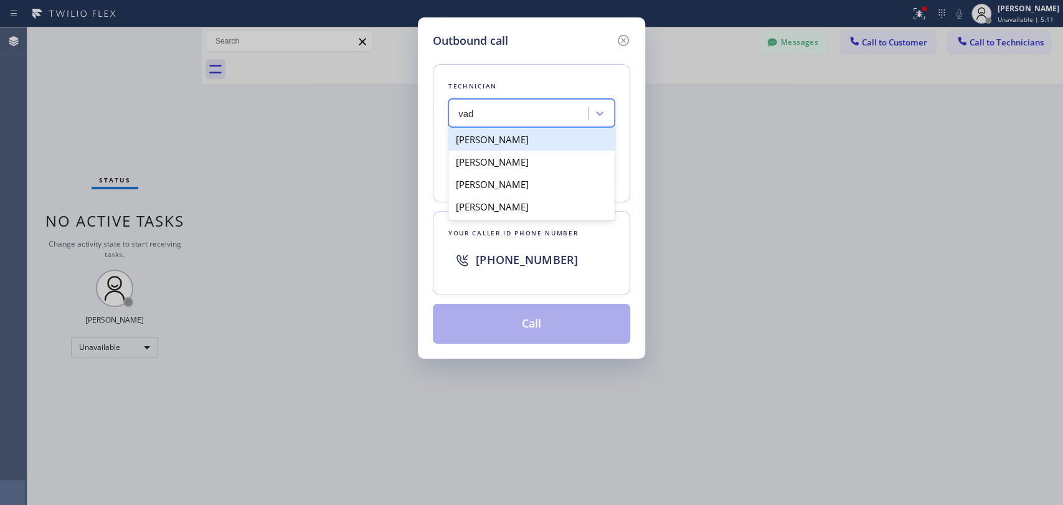
click at [519, 136] on div "[PERSON_NAME]" at bounding box center [531, 139] width 166 height 22
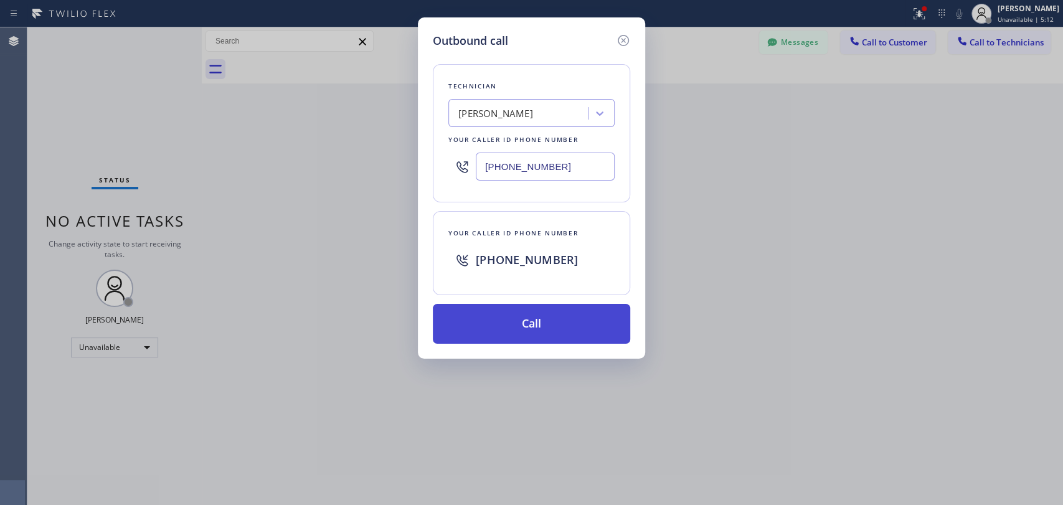
click at [484, 316] on button "Call" at bounding box center [531, 324] width 197 height 40
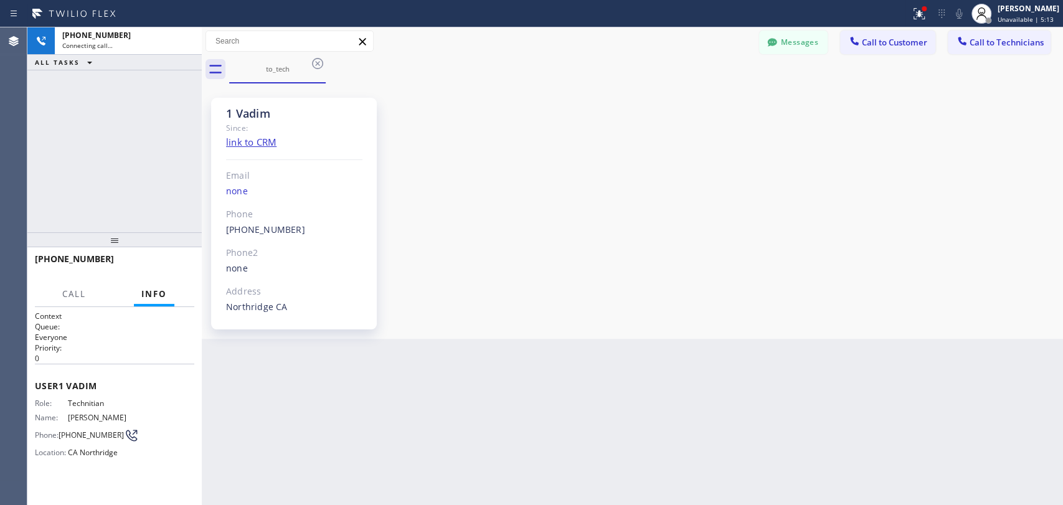
scroll to position [4751, 0]
click at [790, 37] on button "Messages" at bounding box center [793, 43] width 69 height 24
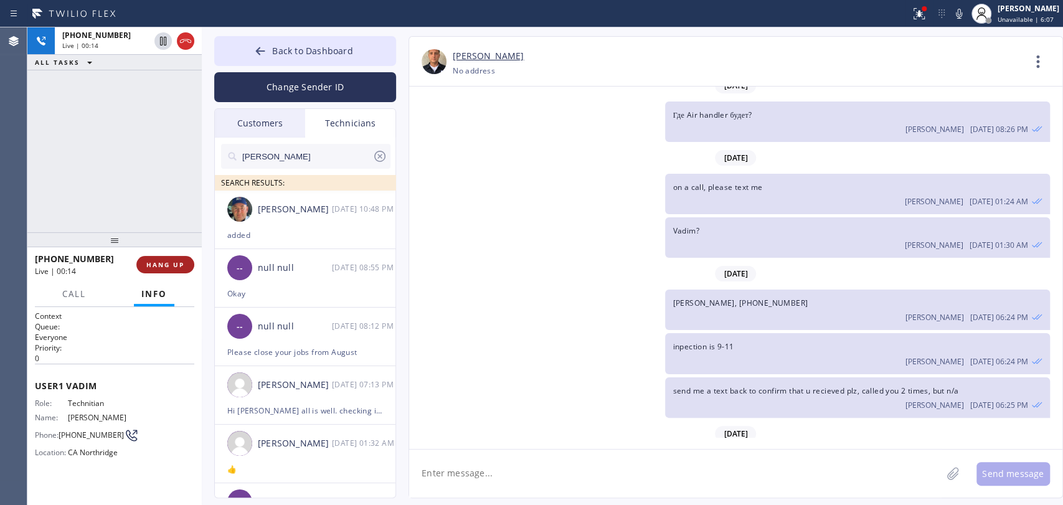
click at [187, 268] on button "HANG UP" at bounding box center [165, 264] width 58 height 17
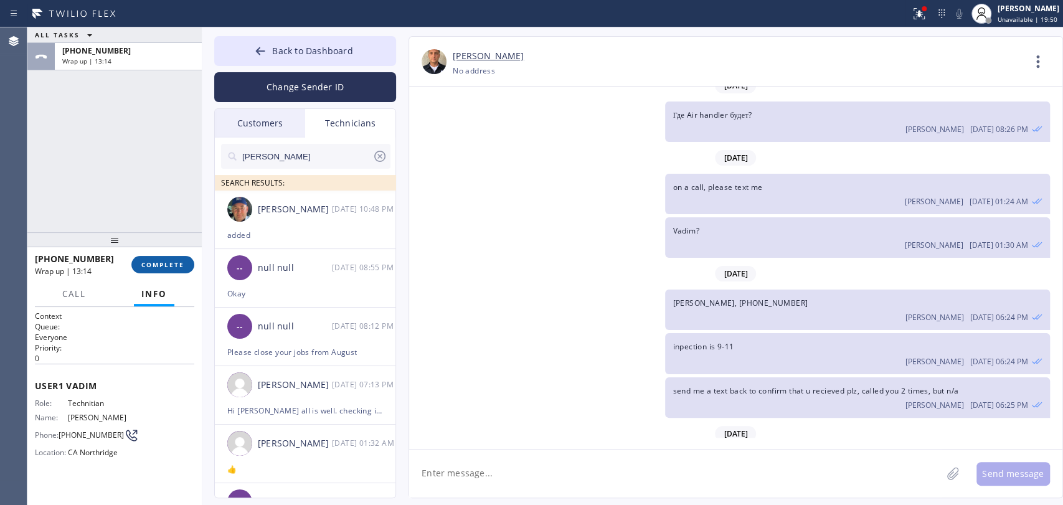
click at [161, 262] on span "COMPLETE" at bounding box center [162, 264] width 43 height 9
drag, startPoint x: 180, startPoint y: 167, endPoint x: 254, endPoint y: 129, distance: 83.3
click at [186, 163] on div "ALL TASKS ALL TASKS ACTIVE TASKS TASKS IN WRAP UP [PHONE_NUMBER] Wrap up | 13:15" at bounding box center [114, 129] width 174 height 205
click at [254, 129] on div "Customers" at bounding box center [260, 123] width 90 height 29
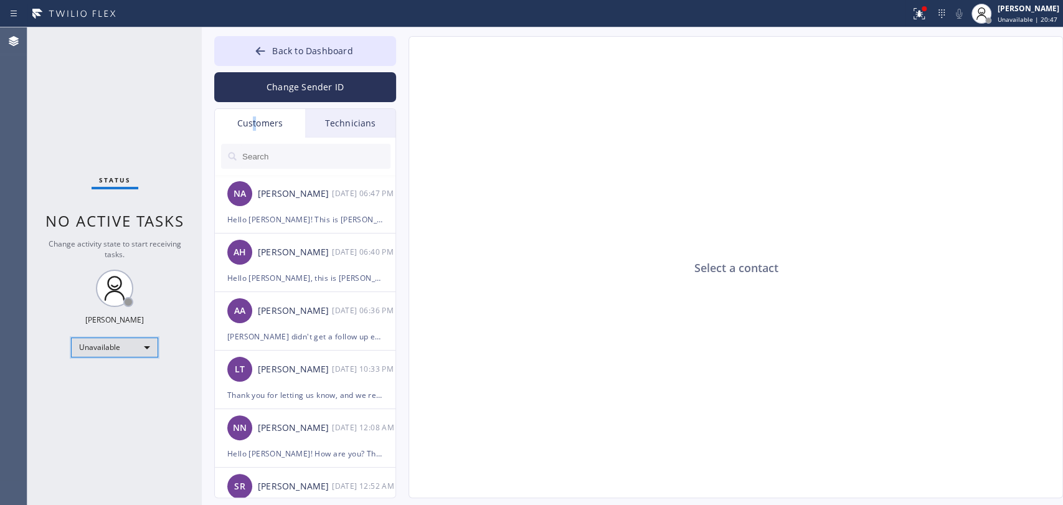
click at [122, 342] on div "Unavailable" at bounding box center [114, 348] width 87 height 20
click at [111, 371] on li "Available" at bounding box center [114, 378] width 85 height 15
drag, startPoint x: 100, startPoint y: 267, endPoint x: 110, endPoint y: 253, distance: 17.1
click at [100, 266] on div "Status No active tasks You are ready to start receiving tasks. [PERSON_NAME] Av…" at bounding box center [114, 266] width 174 height 478
click at [306, 46] on span "Back to Dashboard" at bounding box center [312, 51] width 80 height 12
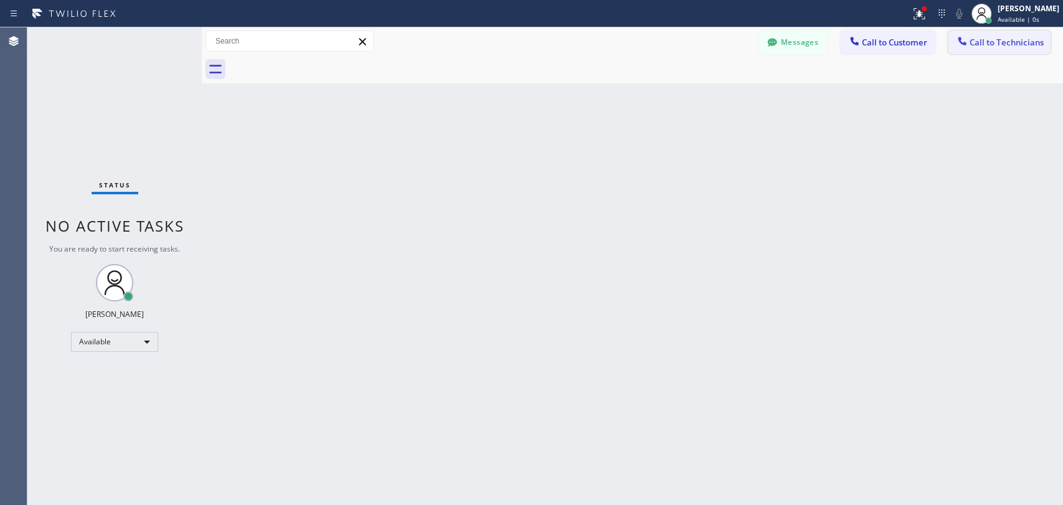
click at [971, 45] on span "Call to Technicians" at bounding box center [1007, 42] width 74 height 11
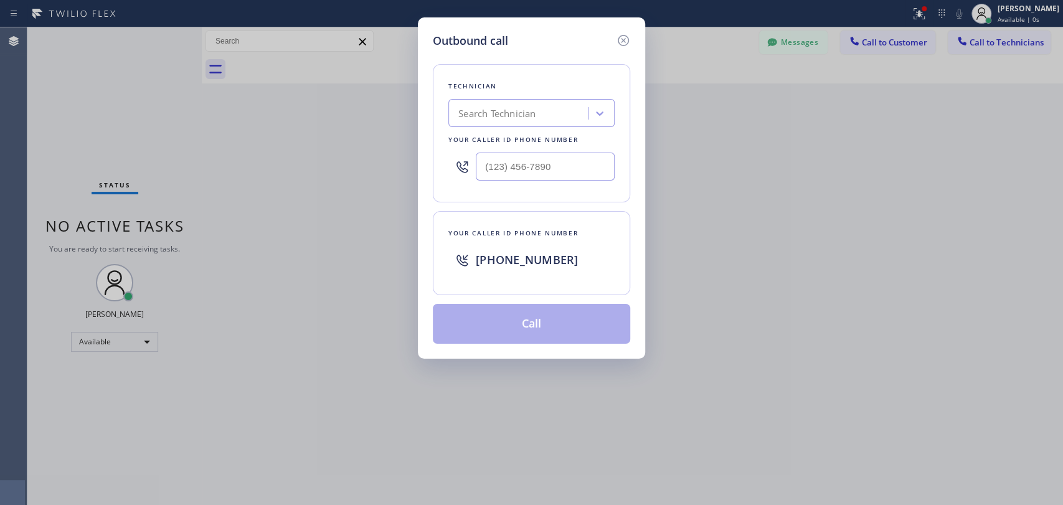
click at [555, 191] on div "Technician Search Technician Your caller id phone number" at bounding box center [531, 133] width 197 height 138
click at [513, 184] on div at bounding box center [531, 166] width 166 height 40
click at [516, 166] on input "(___) ___-____" at bounding box center [545, 167] width 139 height 28
paste input "323) 971-5426"
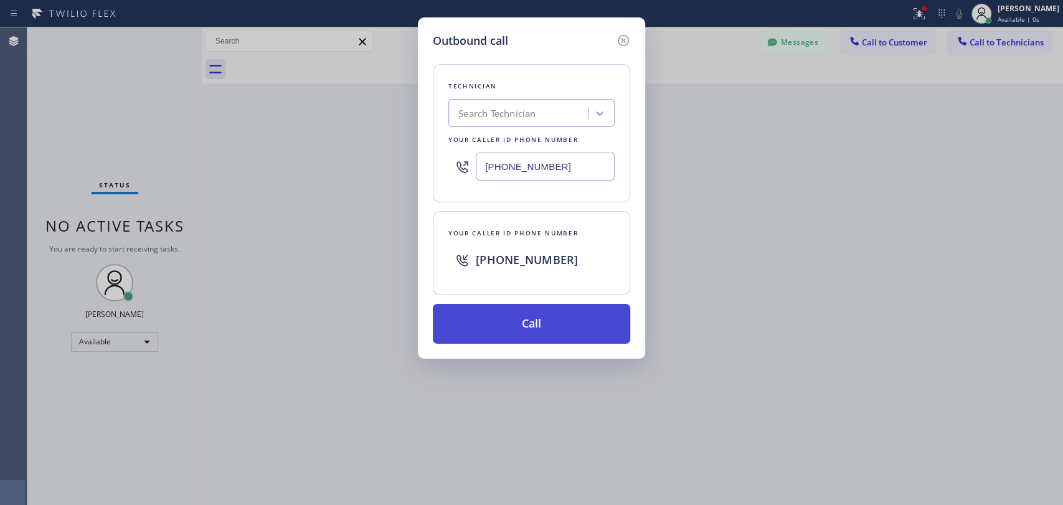
type input "[PHONE_NUMBER]"
click at [511, 311] on button "Call" at bounding box center [531, 324] width 197 height 40
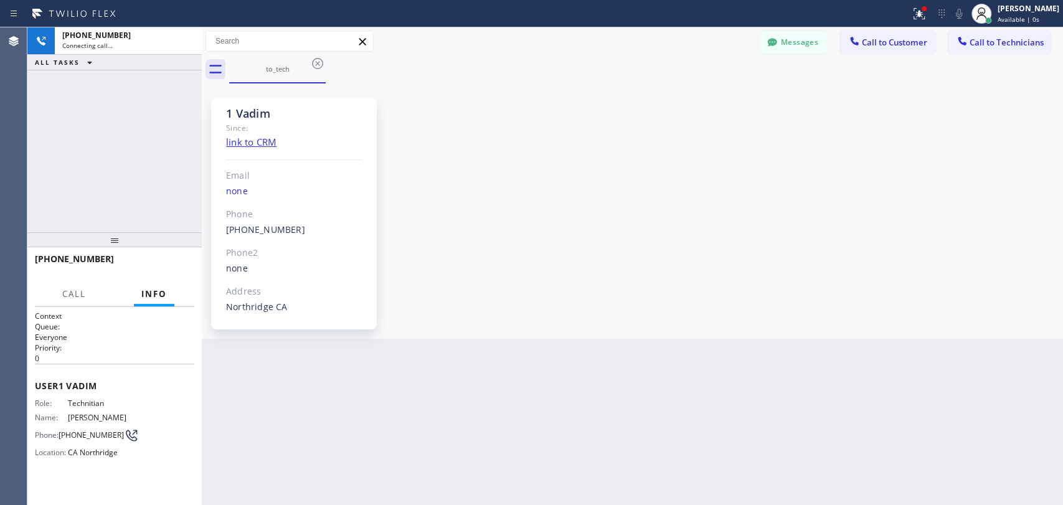
scroll to position [4751, 0]
click at [159, 271] on button "HANG UP" at bounding box center [165, 264] width 58 height 17
click at [159, 268] on span "HANG UP" at bounding box center [165, 264] width 38 height 9
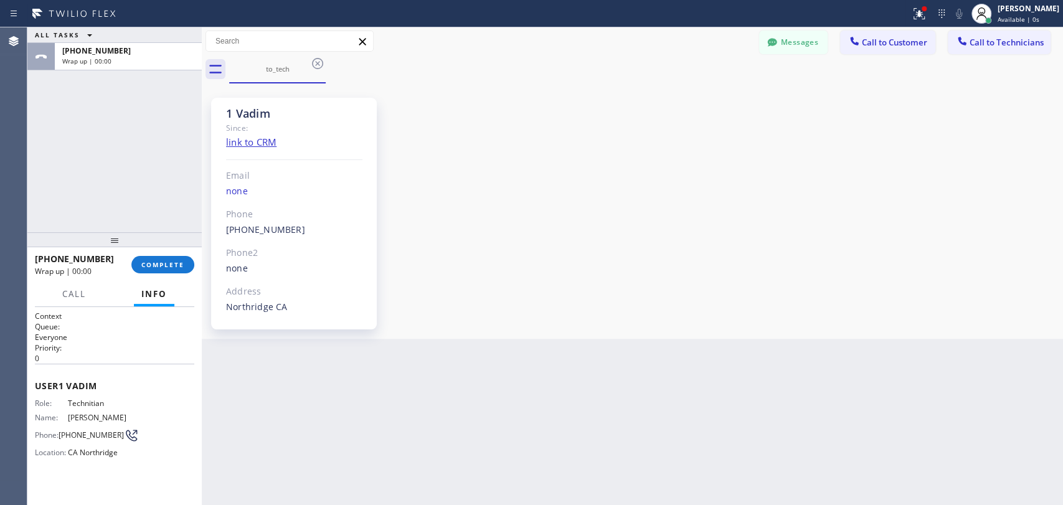
click at [159, 274] on div "[PHONE_NUMBER] Wrap up | 00:00 COMPLETE" at bounding box center [114, 264] width 159 height 32
click at [156, 258] on button "COMPLETE" at bounding box center [162, 264] width 63 height 17
click at [145, 198] on div "ALL TASKS ALL TASKS ACTIVE TASKS TASKS IN WRAP UP [PHONE_NUMBER] Wrap up | 00:00" at bounding box center [114, 129] width 174 height 205
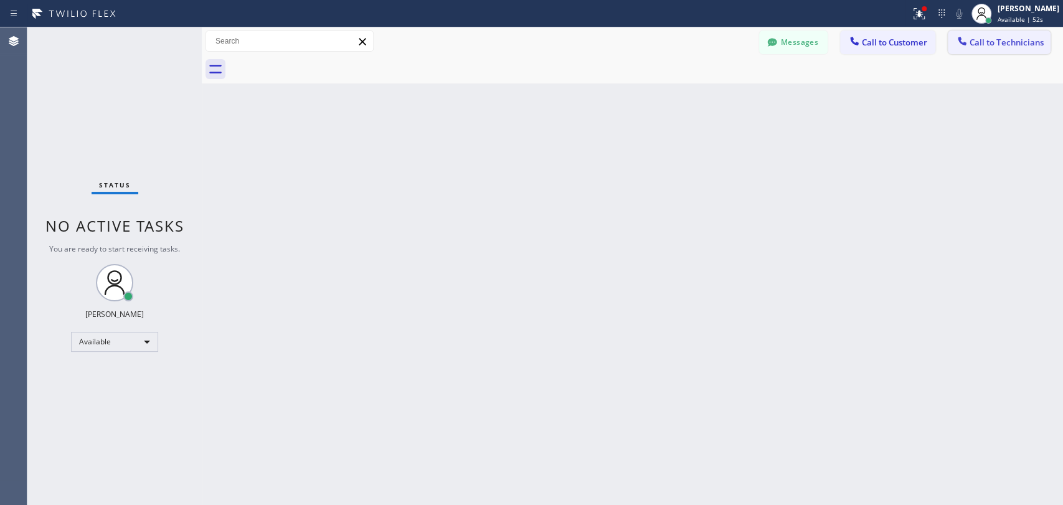
click at [982, 50] on button "Call to Technicians" at bounding box center [999, 43] width 103 height 24
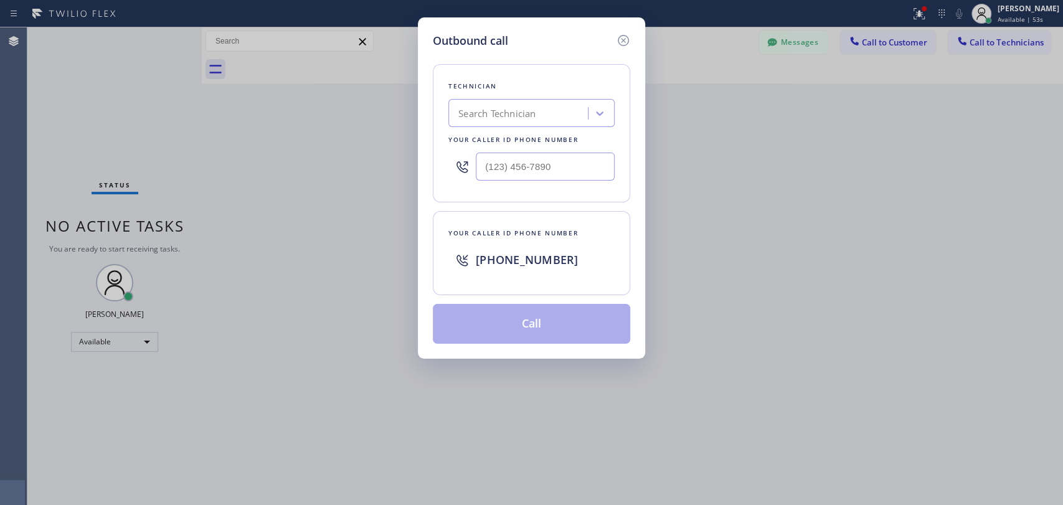
click at [626, 47] on div at bounding box center [622, 40] width 15 height 17
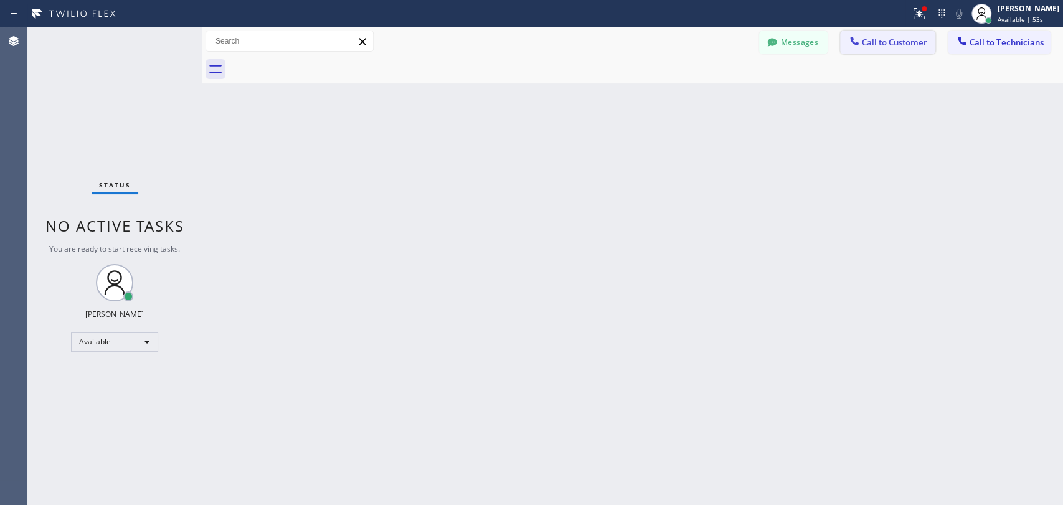
drag, startPoint x: 888, startPoint y: 69, endPoint x: 895, endPoint y: 51, distance: 18.7
click at [893, 60] on div at bounding box center [646, 69] width 834 height 28
click at [895, 50] on button "Call to Customer" at bounding box center [887, 43] width 95 height 24
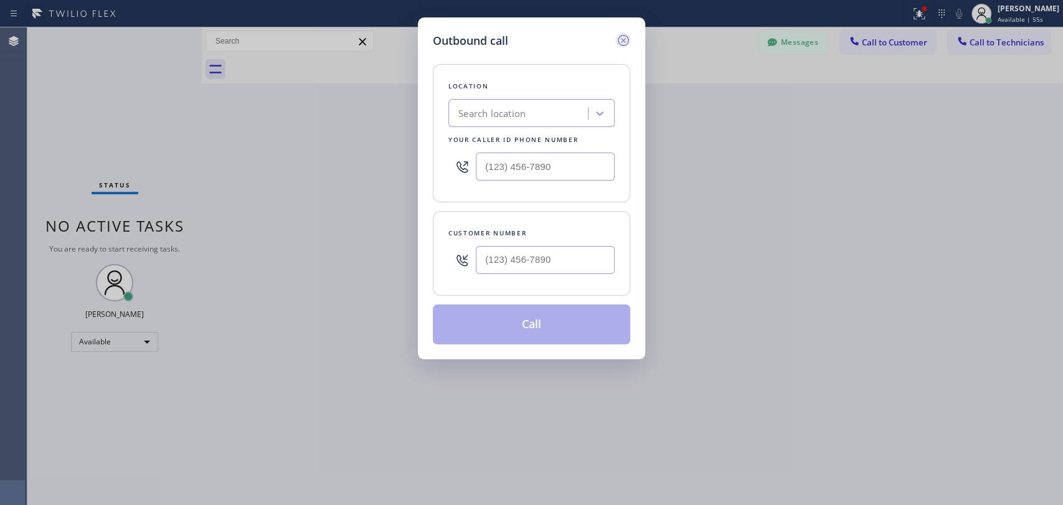
click at [629, 38] on icon at bounding box center [623, 40] width 15 height 15
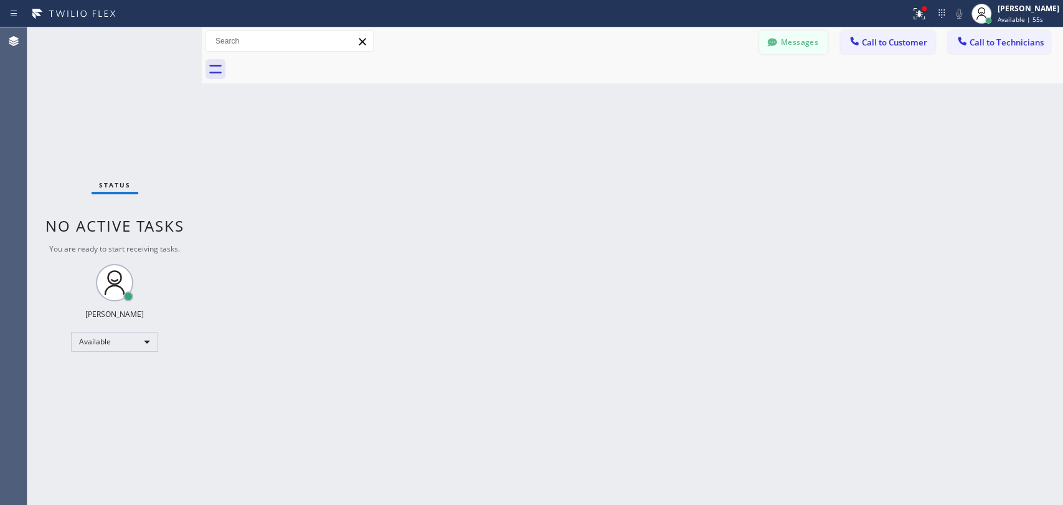
click at [802, 44] on button "Messages" at bounding box center [793, 43] width 69 height 24
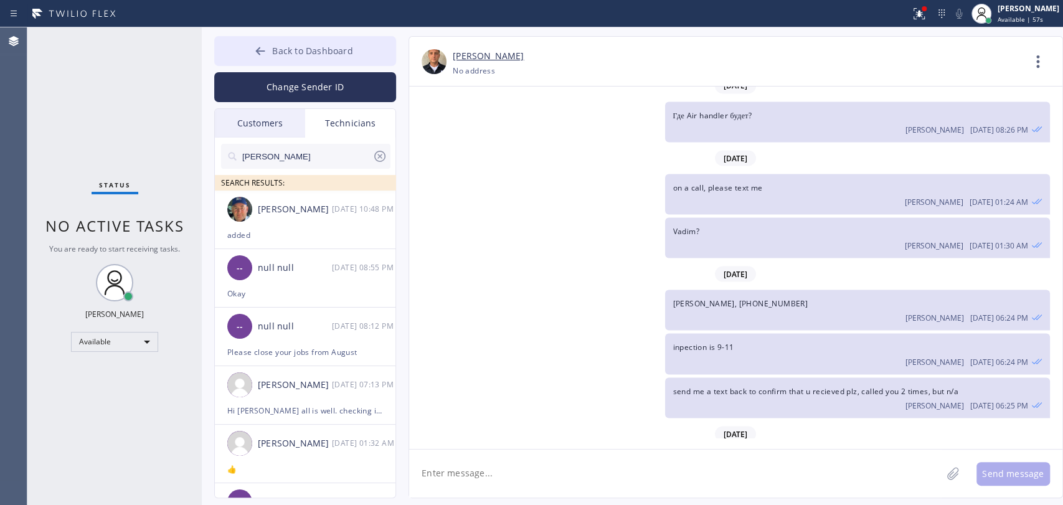
click at [288, 42] on button "Back to Dashboard" at bounding box center [305, 51] width 182 height 30
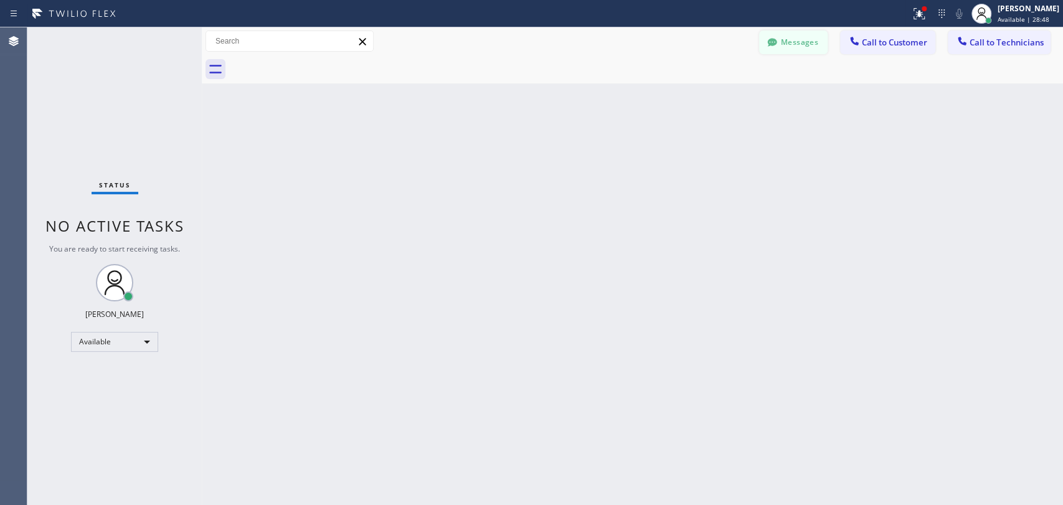
click at [783, 44] on button "Messages" at bounding box center [793, 43] width 69 height 24
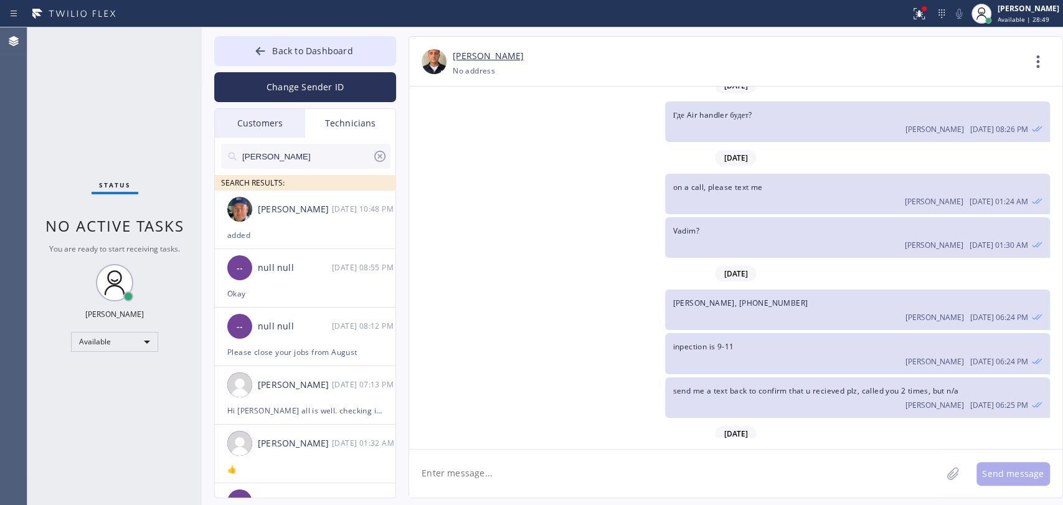
drag, startPoint x: 262, startPoint y: 129, endPoint x: 308, endPoint y: 233, distance: 114.0
click at [262, 128] on div "Customers" at bounding box center [260, 123] width 90 height 29
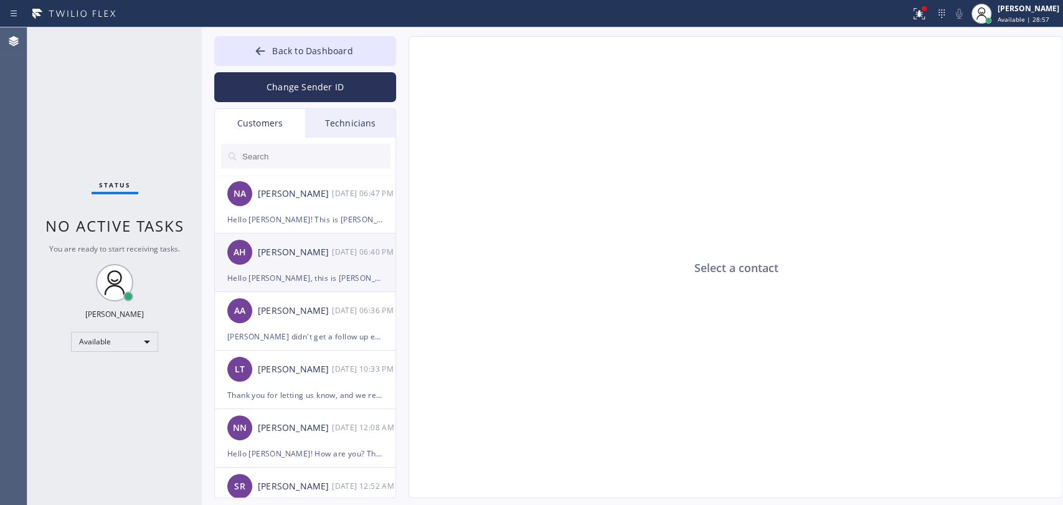
drag, startPoint x: 259, startPoint y: 260, endPoint x: 314, endPoint y: 269, distance: 55.5
click at [259, 260] on div "AH [PERSON_NAME] [DATE] 06:40 PM" at bounding box center [306, 252] width 182 height 37
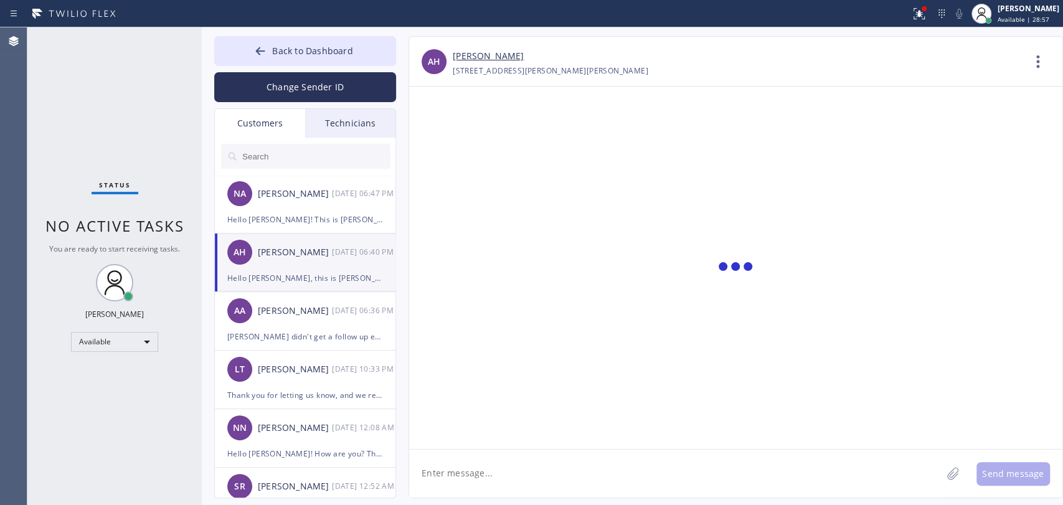
scroll to position [492, 0]
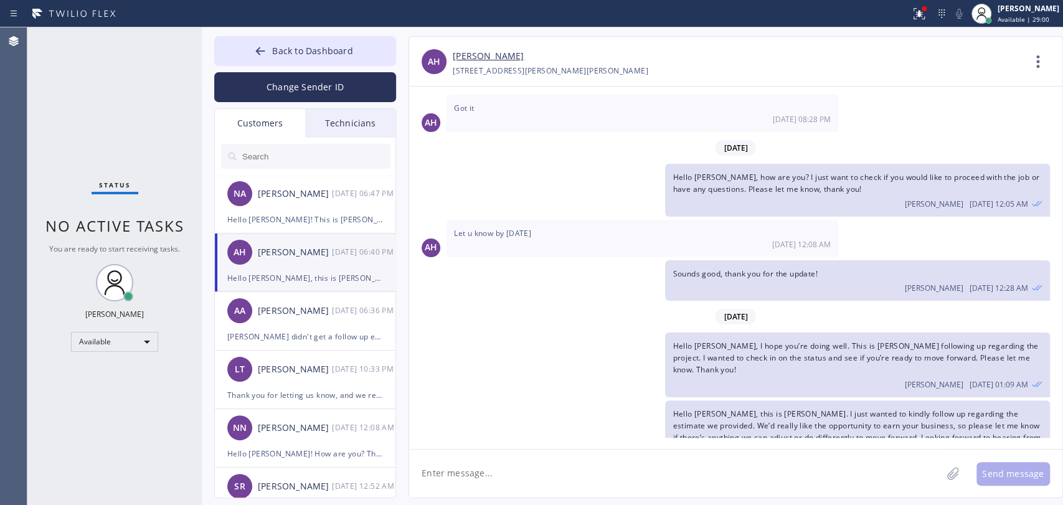
click at [482, 51] on link "[PERSON_NAME]" at bounding box center [488, 56] width 71 height 14
click at [279, 313] on div "[PERSON_NAME]" at bounding box center [295, 311] width 74 height 14
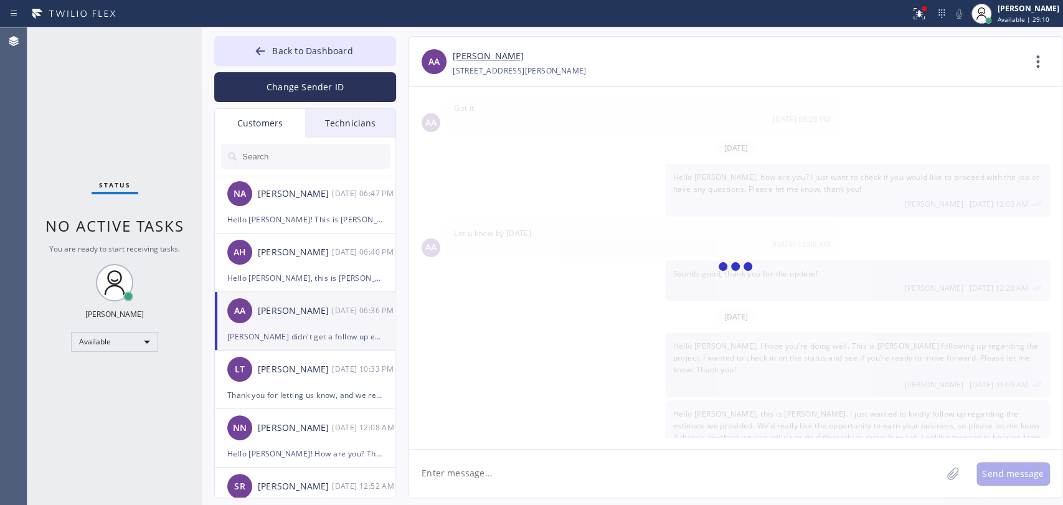
scroll to position [245, 0]
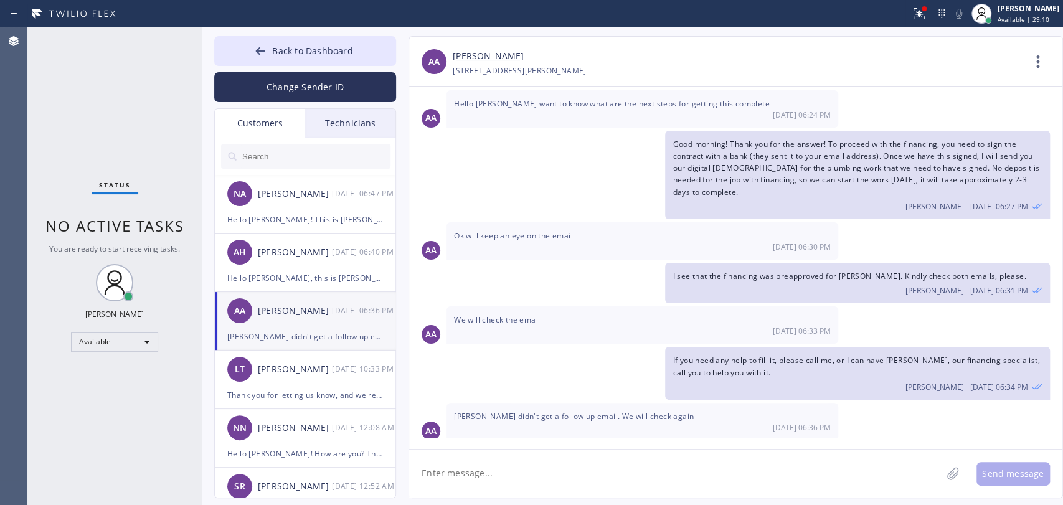
click at [470, 57] on link "[PERSON_NAME]" at bounding box center [488, 56] width 71 height 14
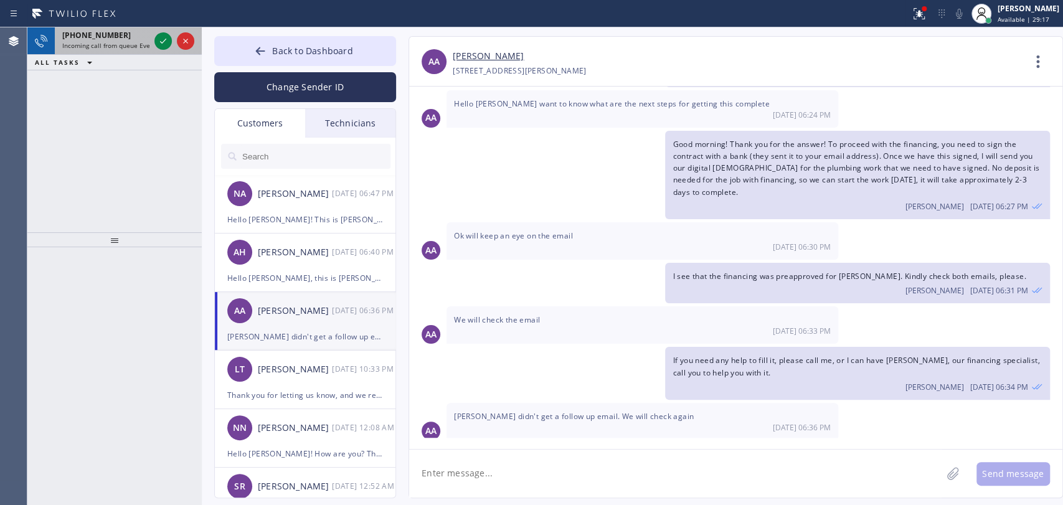
click at [136, 50] on div "[PHONE_NUMBER] Incoming call from queue Everybody" at bounding box center [103, 40] width 97 height 27
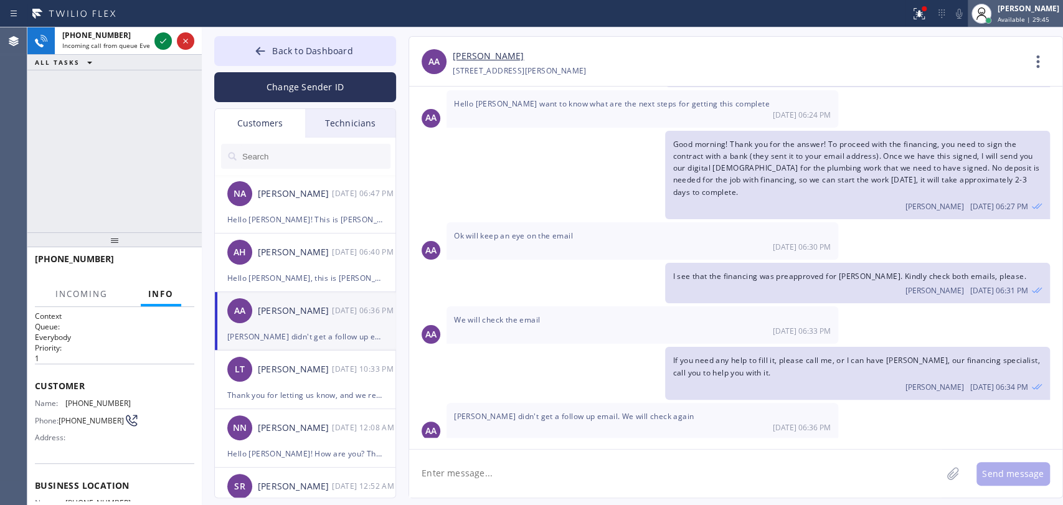
click at [1021, 15] on span "Available | 29:45" at bounding box center [1024, 19] width 52 height 9
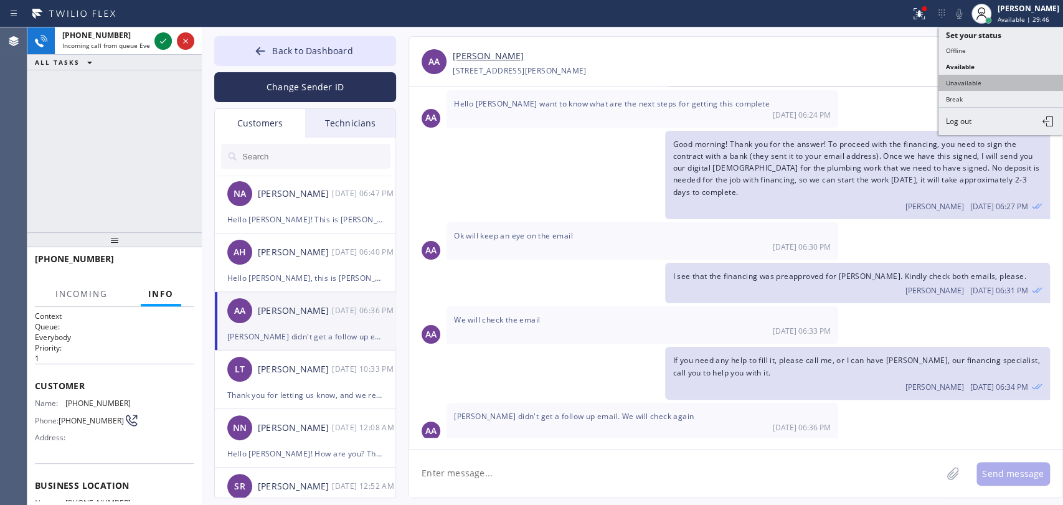
click at [1001, 82] on button "Unavailable" at bounding box center [1001, 83] width 125 height 16
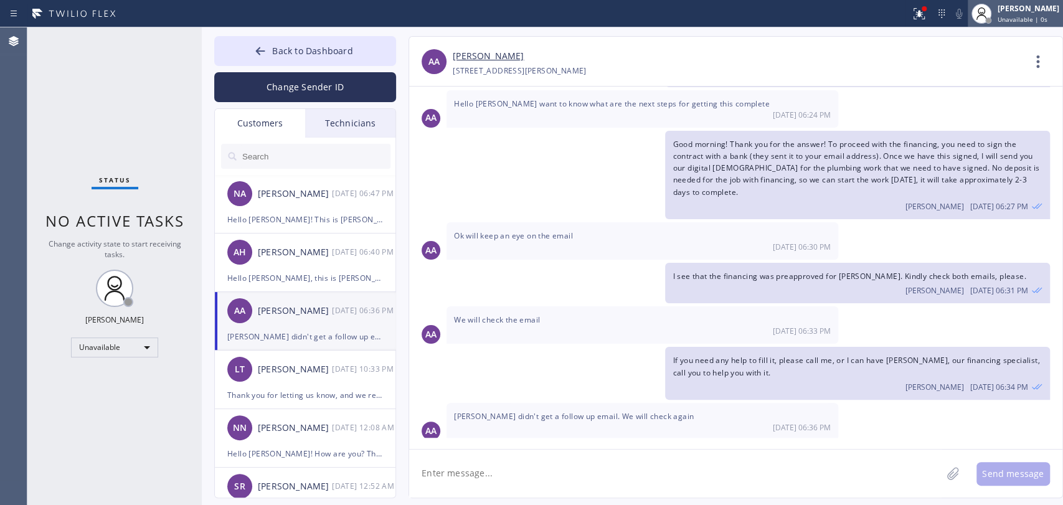
click at [994, 13] on div at bounding box center [981, 13] width 27 height 27
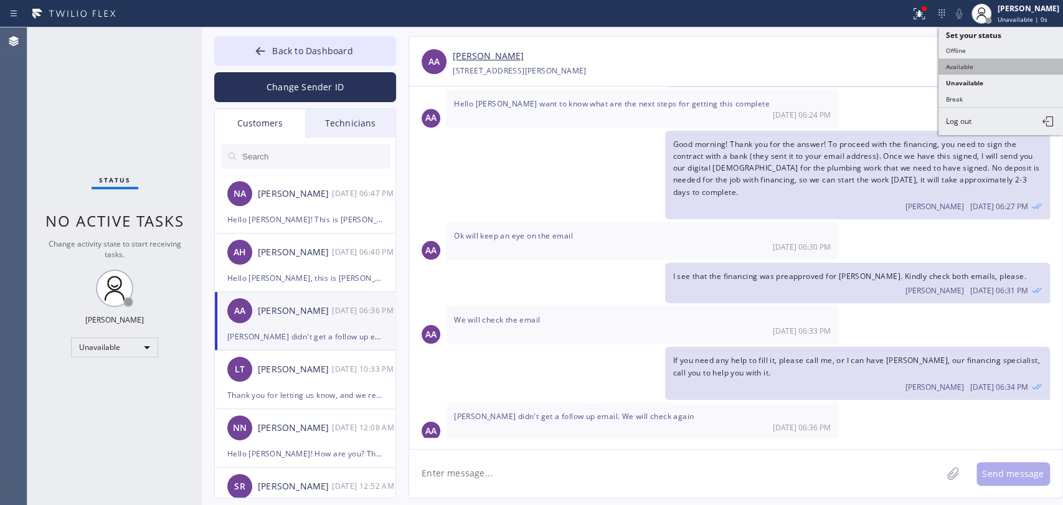
click at [968, 63] on button "Available" at bounding box center [1001, 67] width 125 height 16
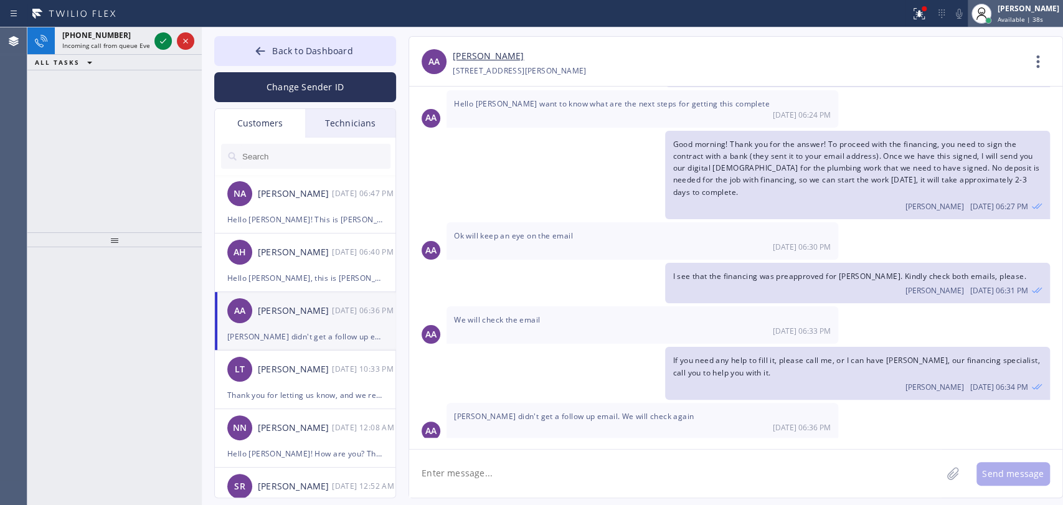
drag, startPoint x: 1034, startPoint y: 16, endPoint x: 1026, endPoint y: 26, distance: 12.8
click at [1034, 16] on span "Available | 38s" at bounding box center [1020, 19] width 45 height 9
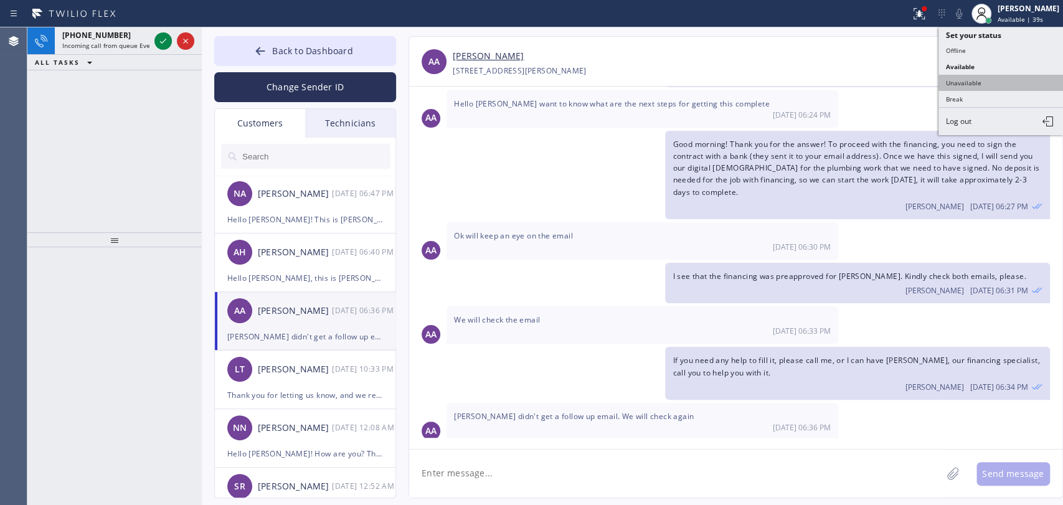
click at [991, 75] on button "Unavailable" at bounding box center [1001, 83] width 125 height 16
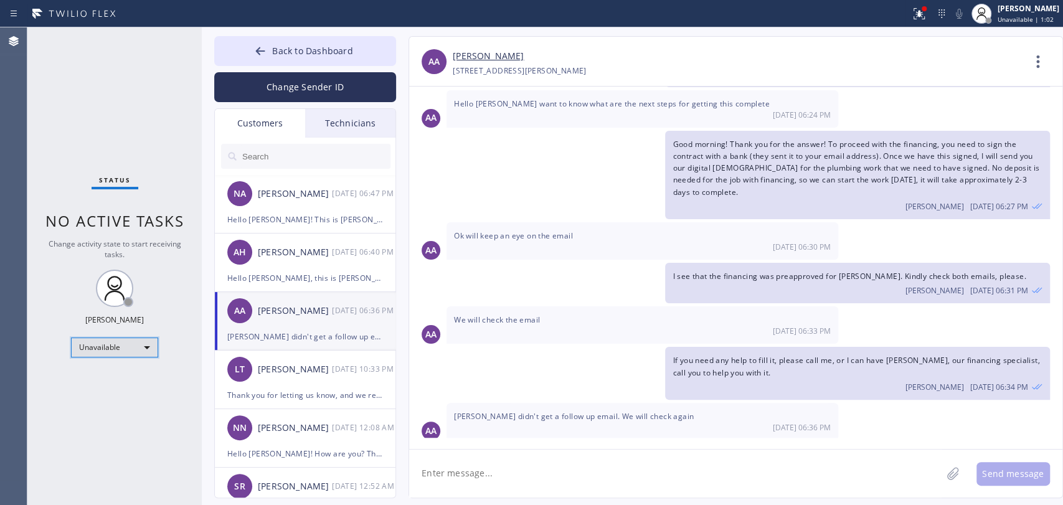
click at [118, 348] on div "Unavailable" at bounding box center [114, 348] width 87 height 20
click at [113, 374] on li "Available" at bounding box center [114, 378] width 85 height 15
click at [114, 387] on li "Unavailable" at bounding box center [114, 394] width 85 height 15
click at [339, 125] on div "Technicians" at bounding box center [350, 123] width 90 height 29
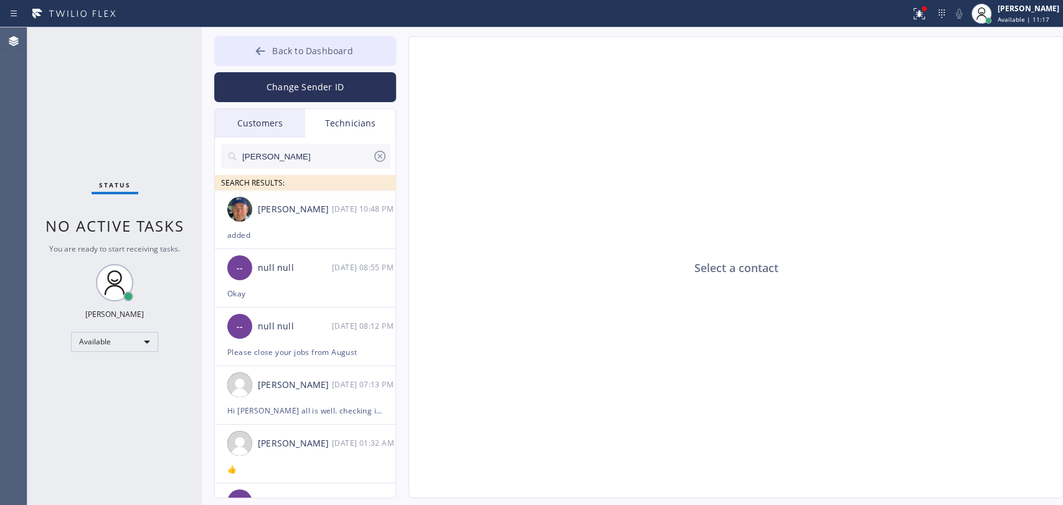
click at [314, 55] on span "Back to Dashboard" at bounding box center [312, 51] width 80 height 12
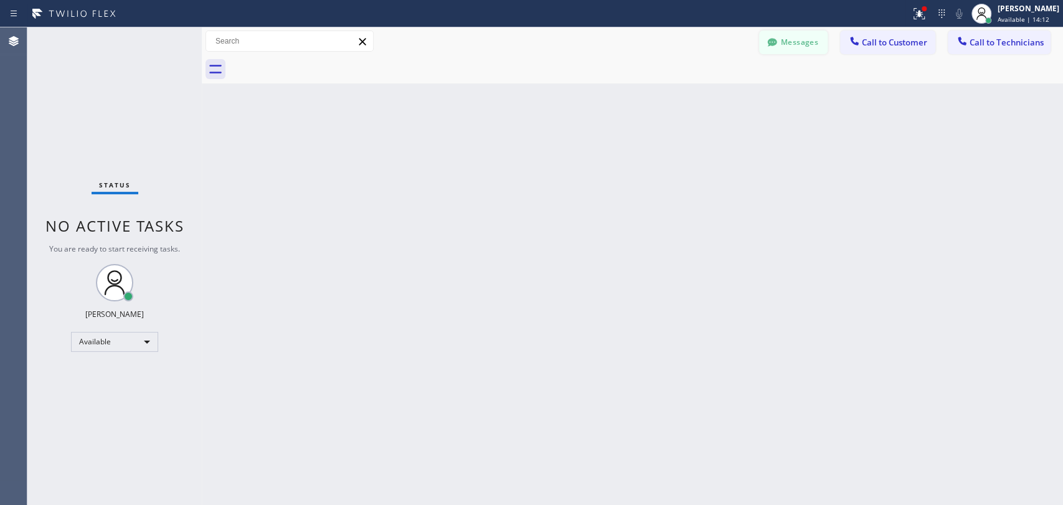
click at [807, 47] on button "Messages" at bounding box center [793, 43] width 69 height 24
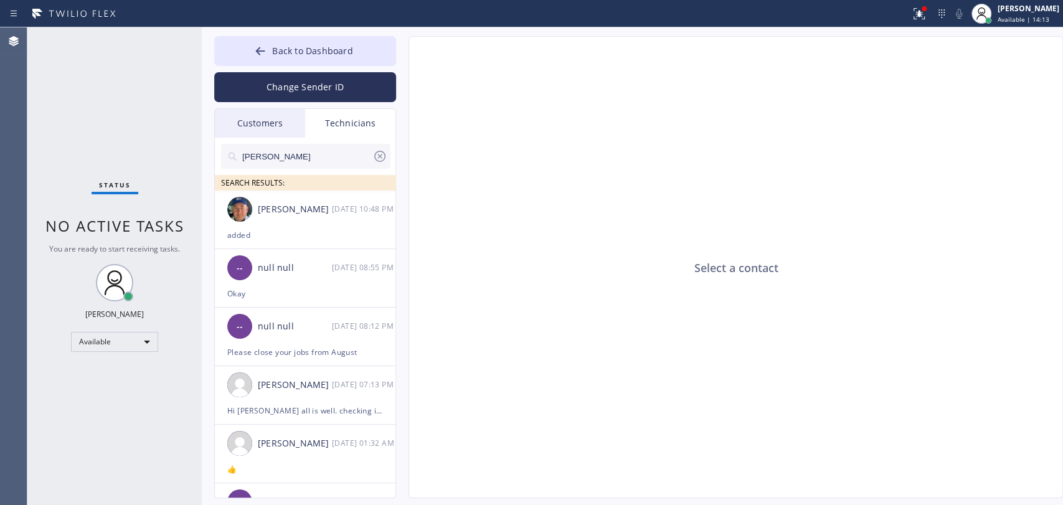
click at [320, 143] on div "Nick SEARCH RESULTS:" at bounding box center [306, 164] width 182 height 53
click at [316, 147] on input "[PERSON_NAME]" at bounding box center [306, 156] width 131 height 25
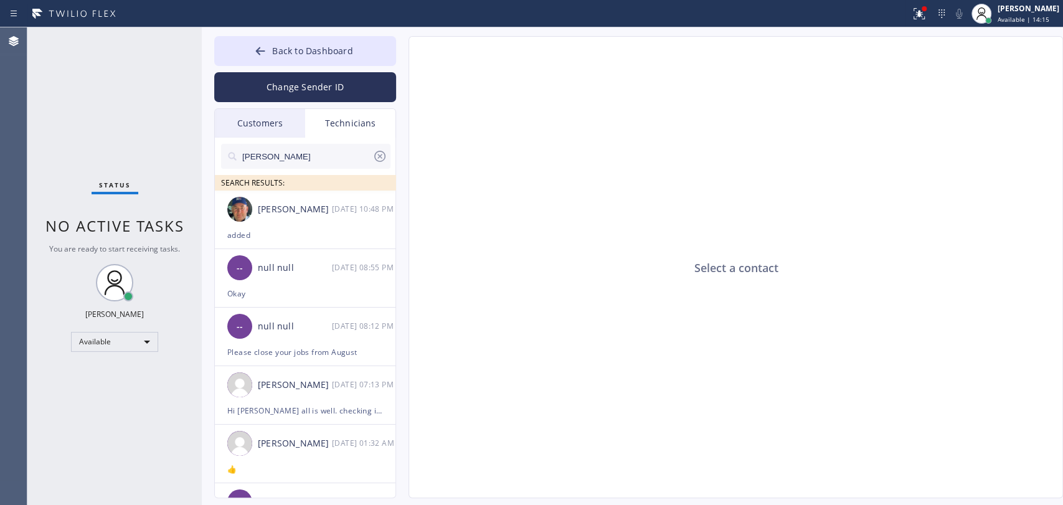
click at [270, 156] on input "[PERSON_NAME]" at bounding box center [306, 156] width 131 height 25
click at [272, 156] on input "[PERSON_NAME]" at bounding box center [306, 156] width 131 height 25
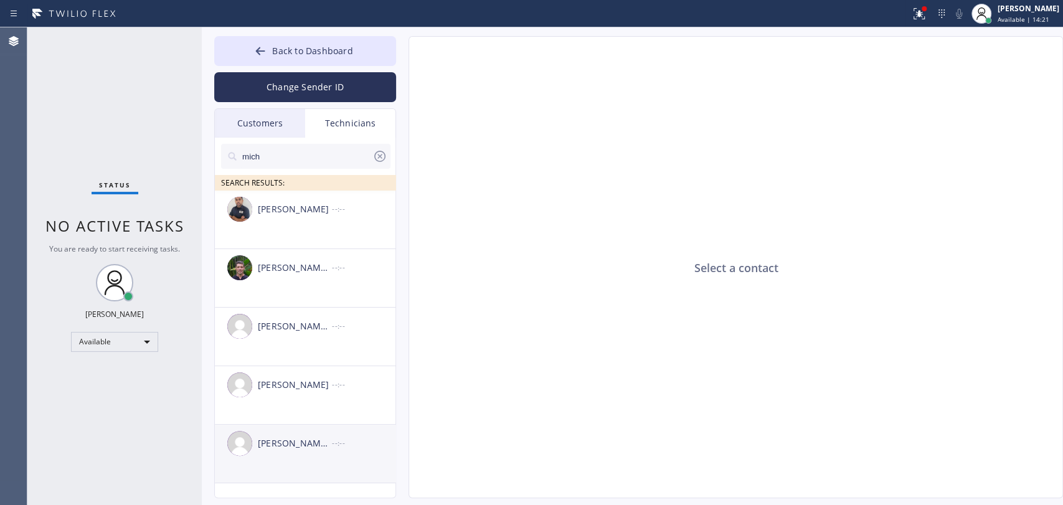
type input "mich"
click at [300, 431] on div "[PERSON_NAME] [PERSON_NAME] --:--" at bounding box center [306, 443] width 182 height 37
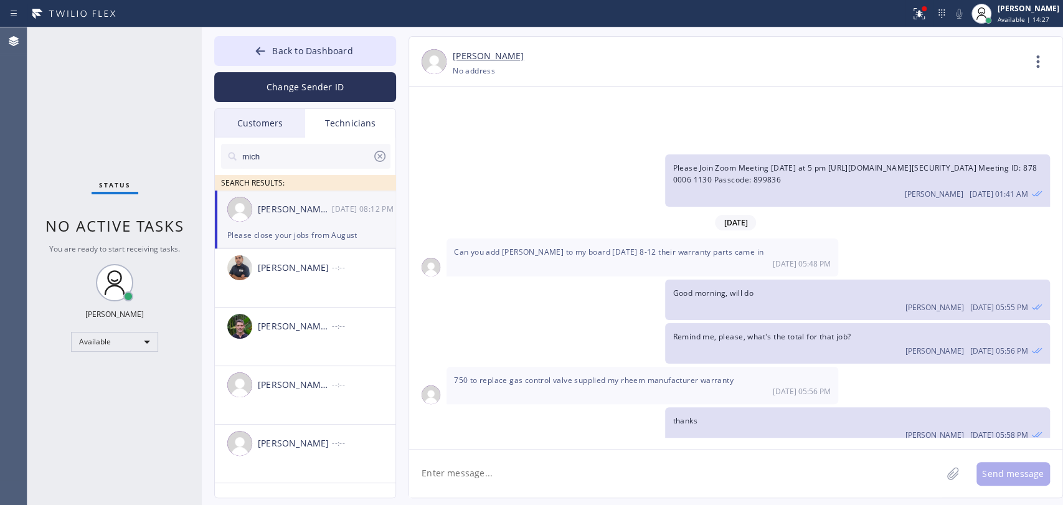
scroll to position [14778, 0]
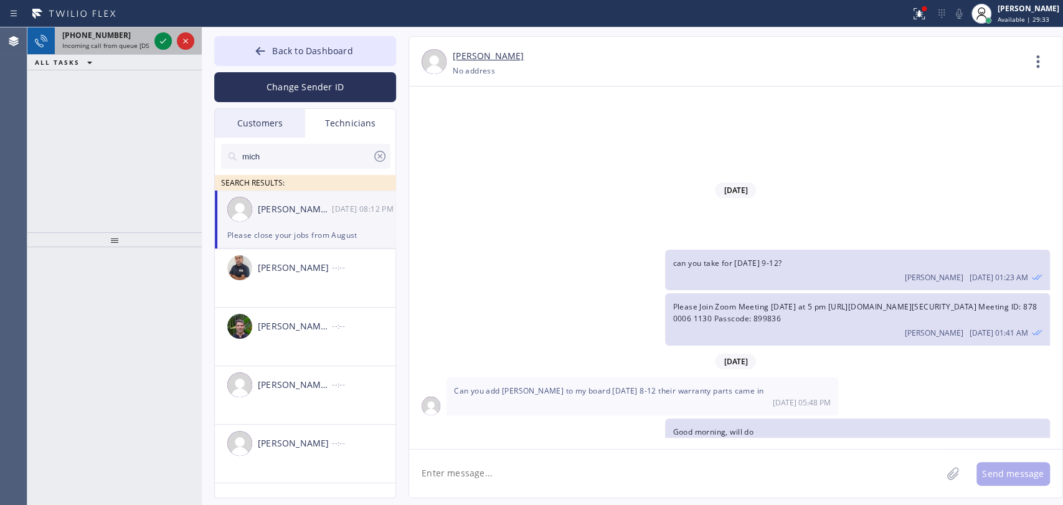
click at [115, 37] on div "[PHONE_NUMBER]" at bounding box center [105, 35] width 87 height 11
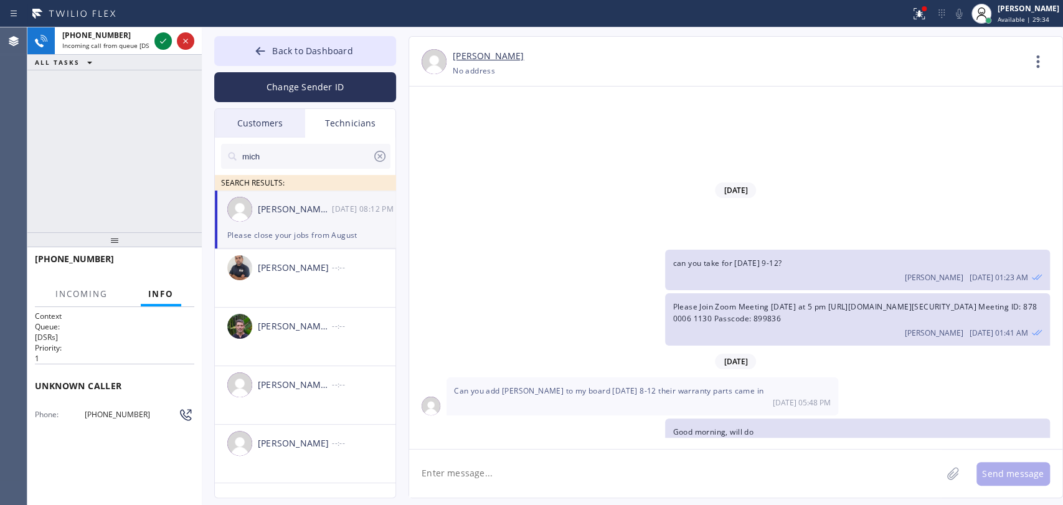
click at [130, 415] on span "[PHONE_NUMBER]" at bounding box center [131, 414] width 93 height 9
click at [131, 410] on span "[PHONE_NUMBER]" at bounding box center [131, 414] width 93 height 9
click at [117, 412] on span "[PHONE_NUMBER]" at bounding box center [131, 414] width 93 height 9
click at [159, 37] on icon at bounding box center [163, 41] width 15 height 15
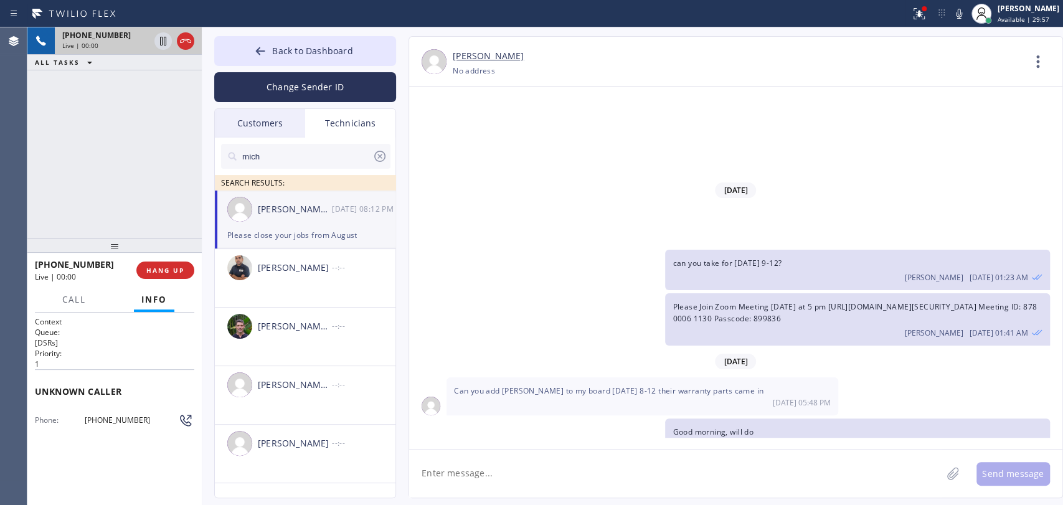
click at [116, 250] on div at bounding box center [114, 245] width 174 height 15
click at [290, 121] on div "Customers" at bounding box center [260, 123] width 90 height 29
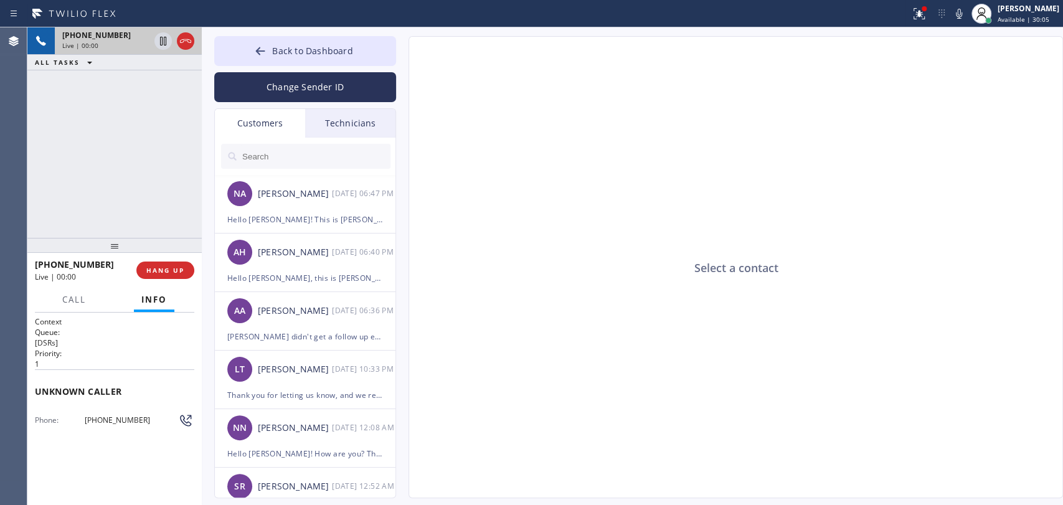
click at [114, 415] on span "[PHONE_NUMBER]" at bounding box center [131, 419] width 93 height 9
copy div "[PHONE_NUMBER] Outbound call Technician Search Technician Your caller id phone …"
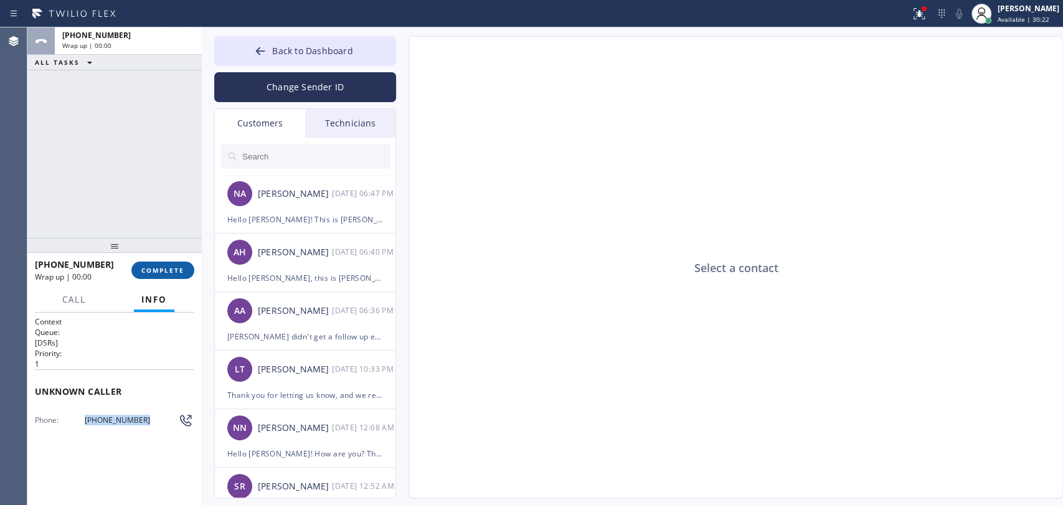
click at [157, 270] on span "COMPLETE" at bounding box center [162, 270] width 43 height 9
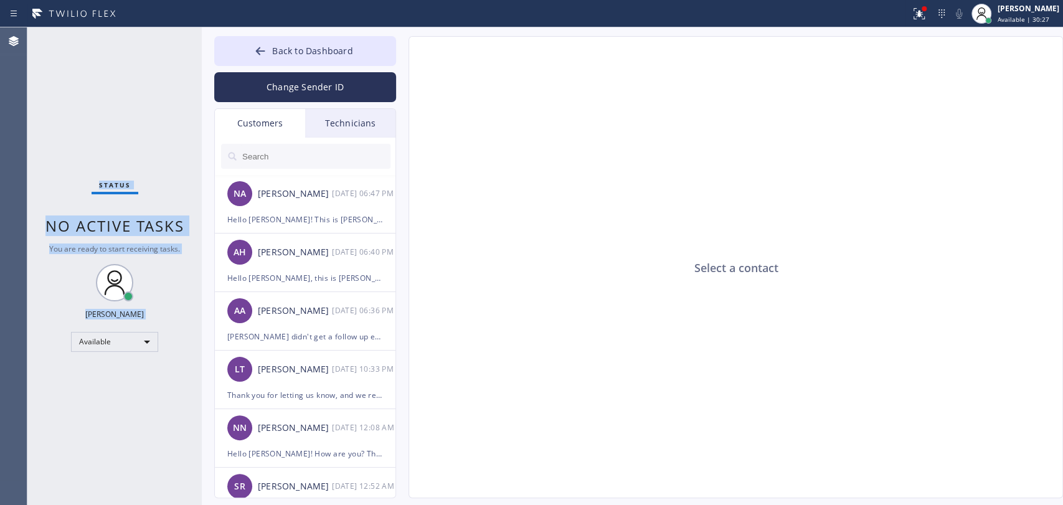
click at [143, 214] on div "Status No active tasks You are ready to start receiving tasks. [PERSON_NAME] Av…" at bounding box center [114, 266] width 174 height 478
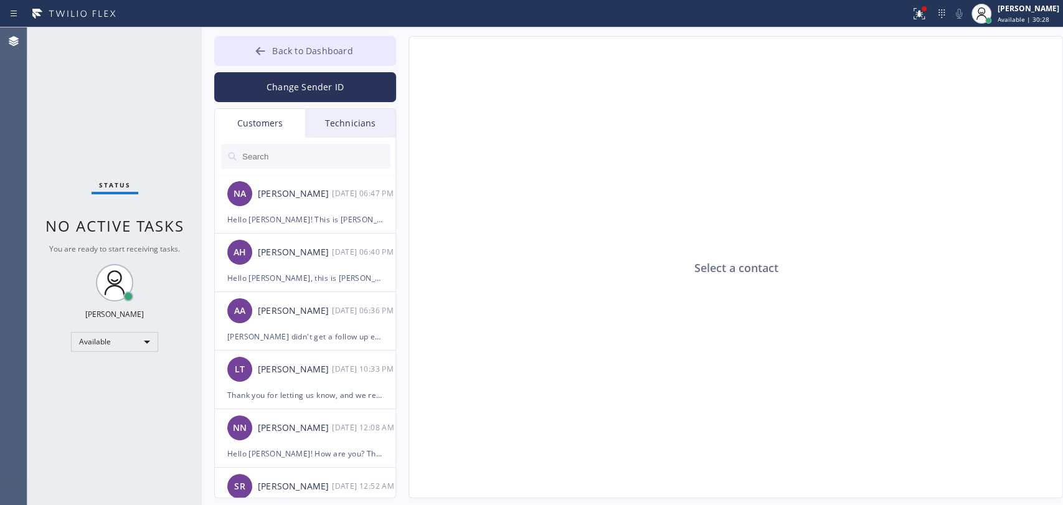
click at [300, 40] on button "Back to Dashboard" at bounding box center [305, 51] width 182 height 30
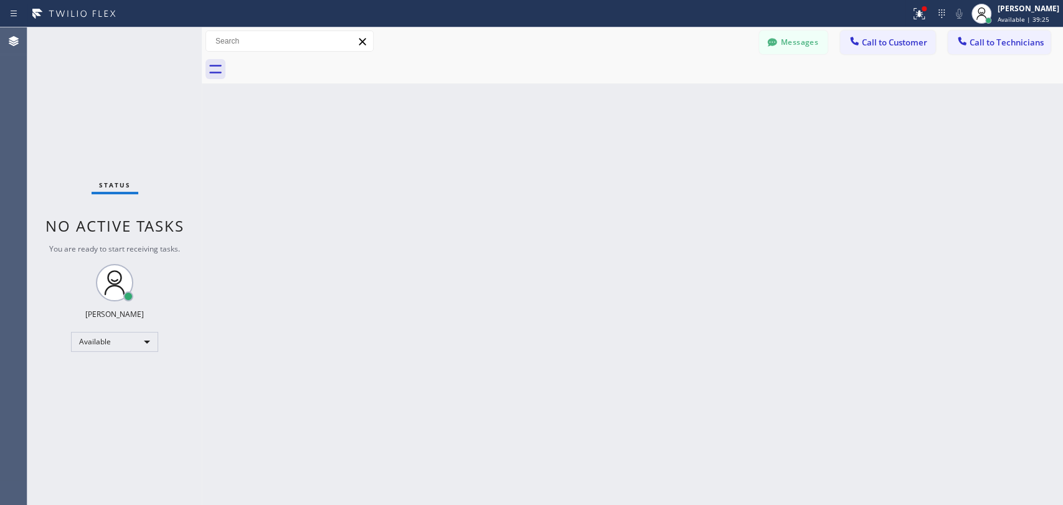
click at [304, 159] on div "Back to Dashboard Change Sender ID Customers Technicians NA [PERSON_NAME] [DATE…" at bounding box center [632, 266] width 861 height 478
click at [1005, 21] on span "Available | 52:27" at bounding box center [1024, 19] width 52 height 9
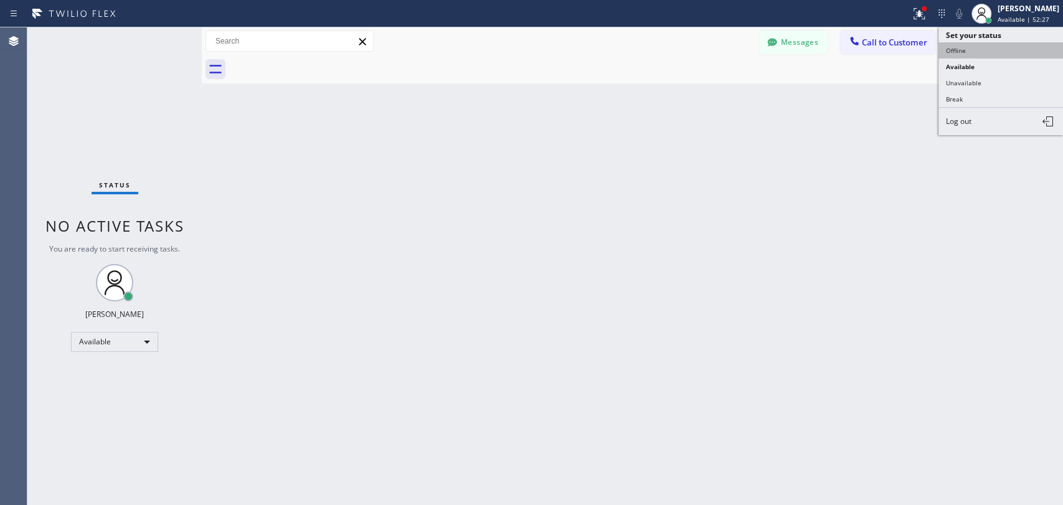
click at [991, 44] on button "Offline" at bounding box center [1001, 50] width 125 height 16
